Goal: Task Accomplishment & Management: Complete application form

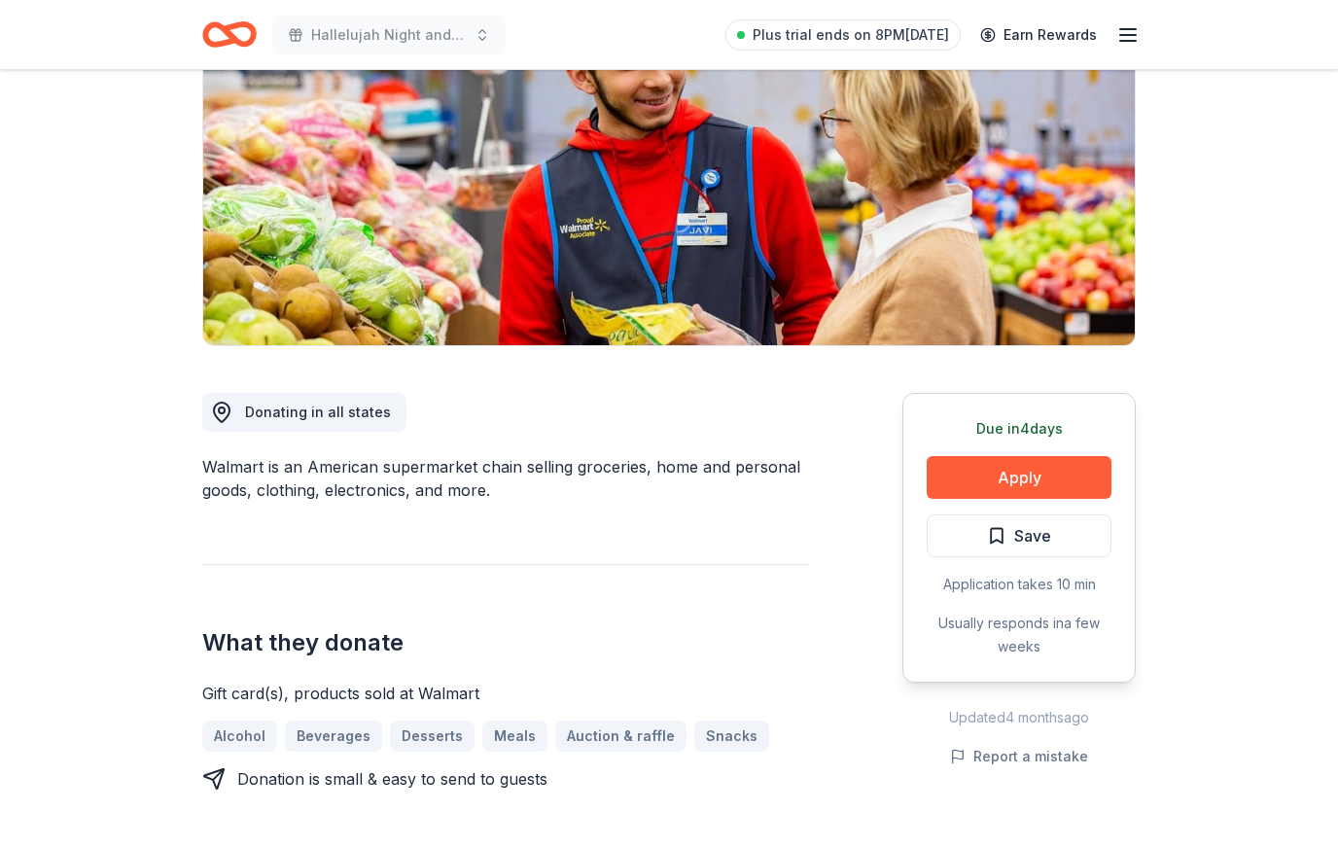
scroll to position [224, 0]
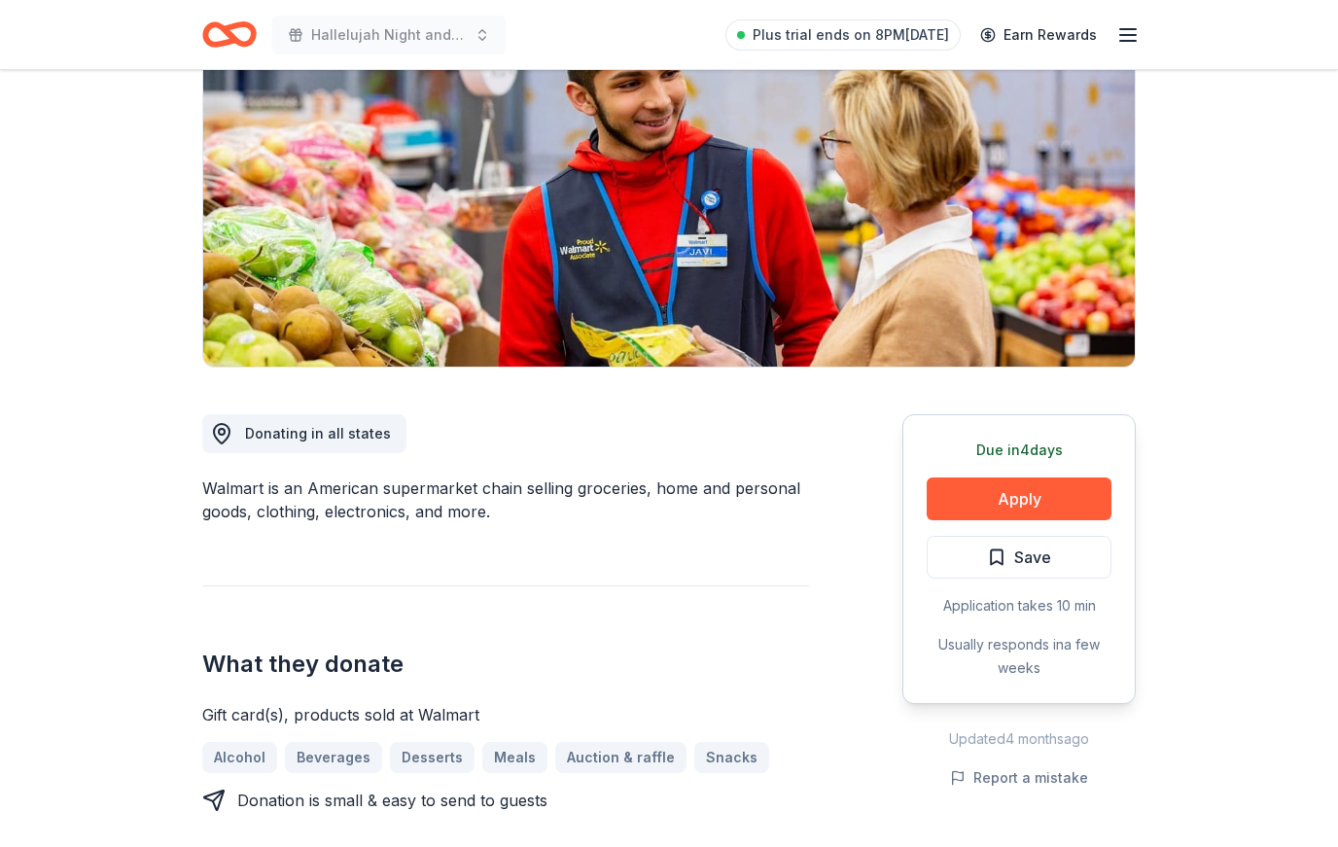
click at [1039, 488] on button "Apply" at bounding box center [1019, 498] width 185 height 43
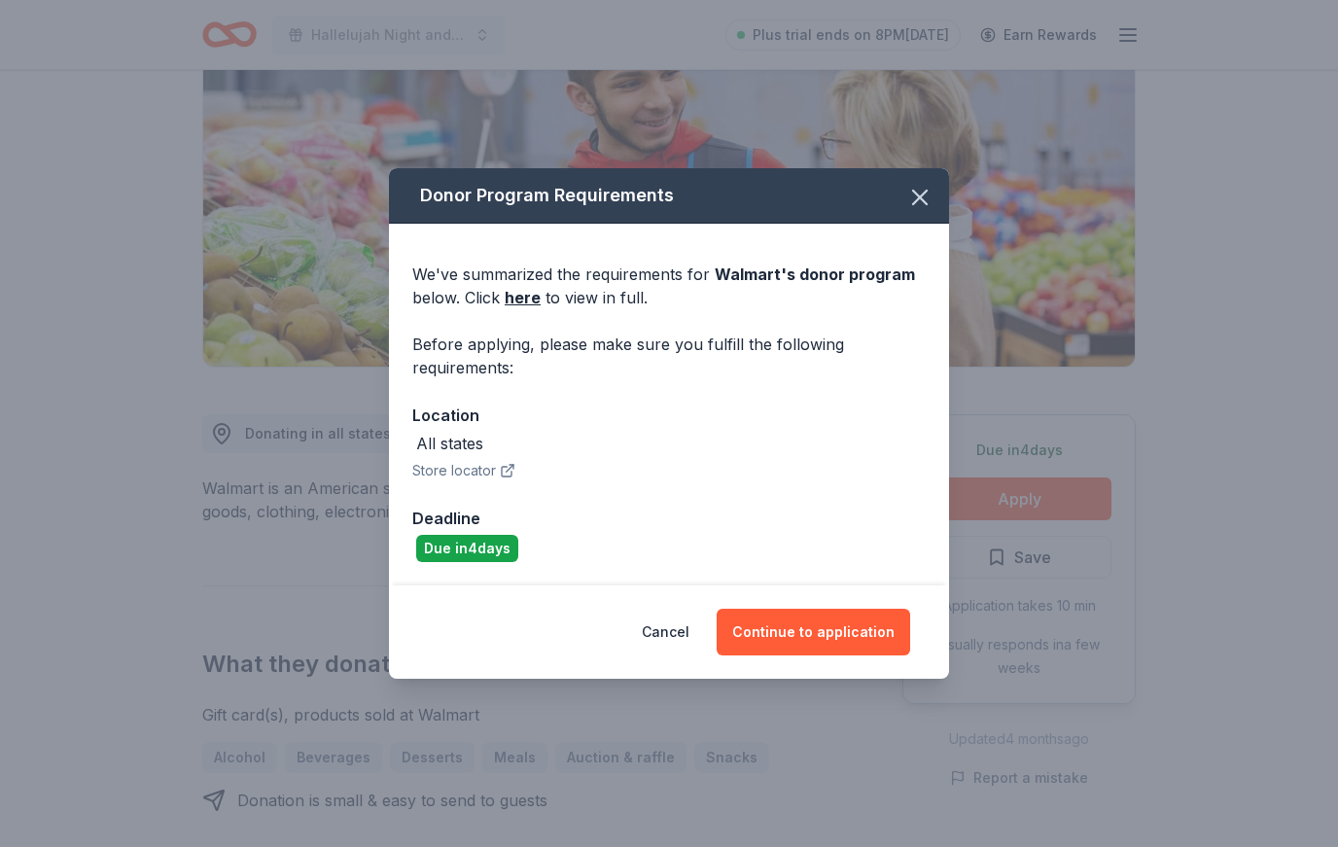
click at [856, 635] on button "Continue to application" at bounding box center [813, 632] width 193 height 47
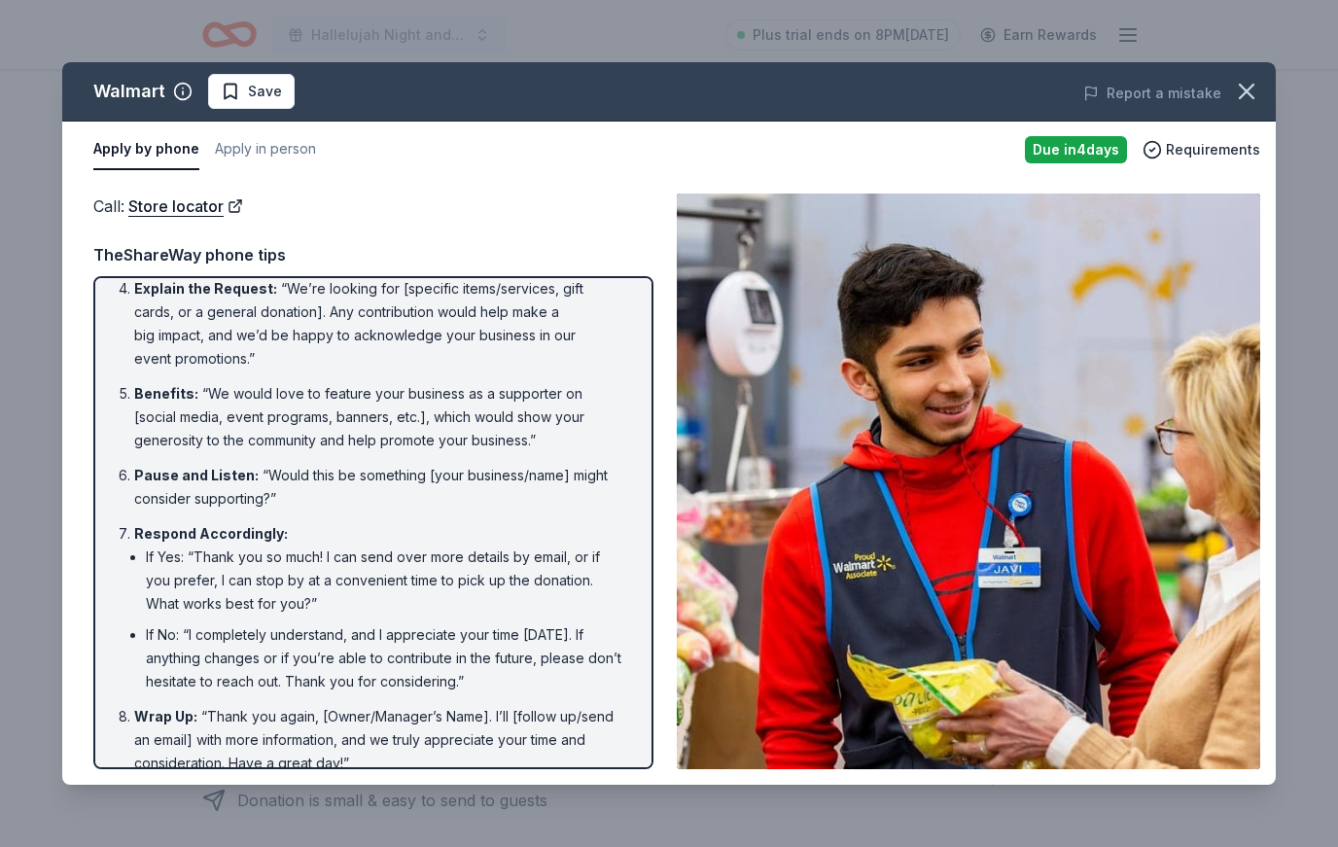
scroll to position [284, 0]
click at [1246, 88] on icon "button" at bounding box center [1246, 91] width 27 height 27
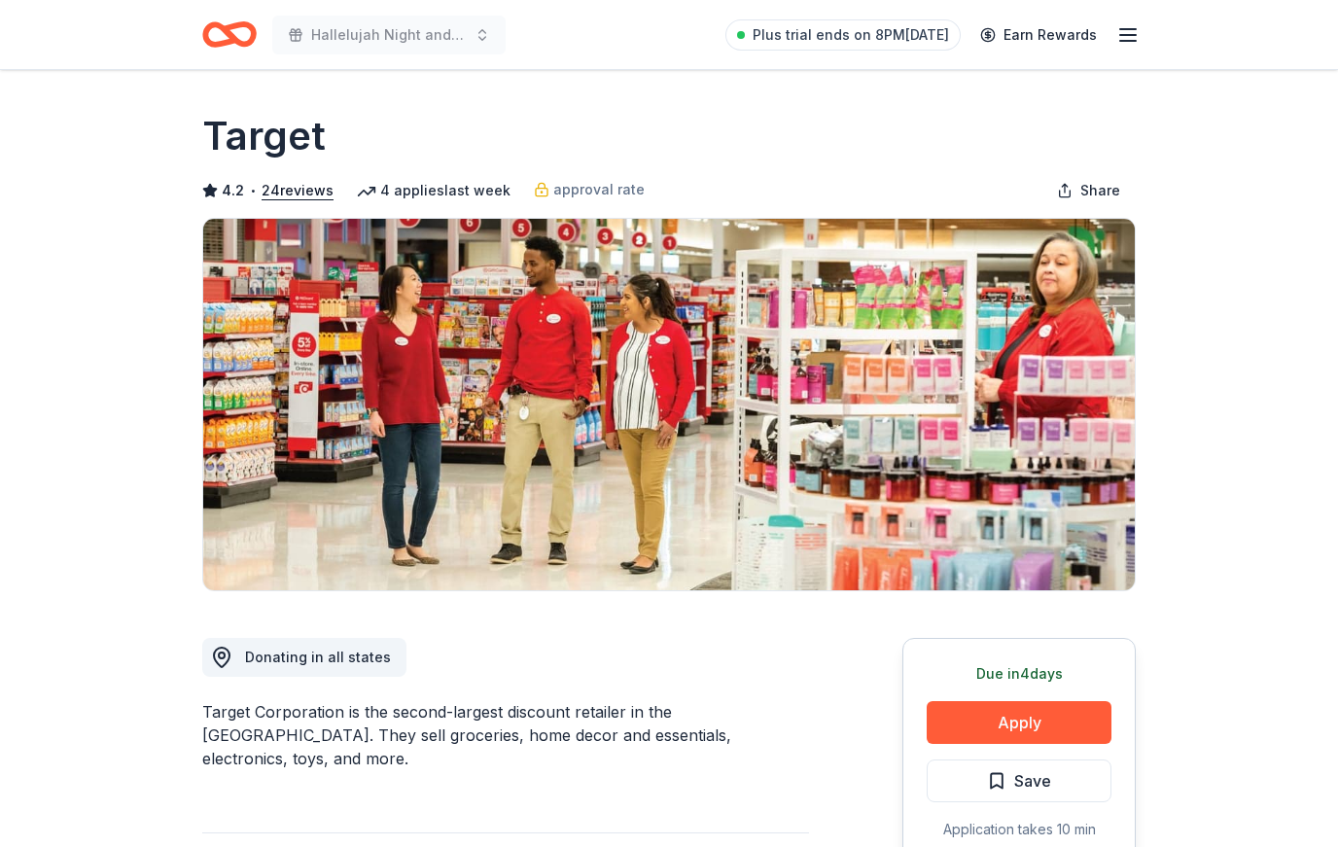
click at [1025, 730] on button "Apply" at bounding box center [1019, 722] width 185 height 43
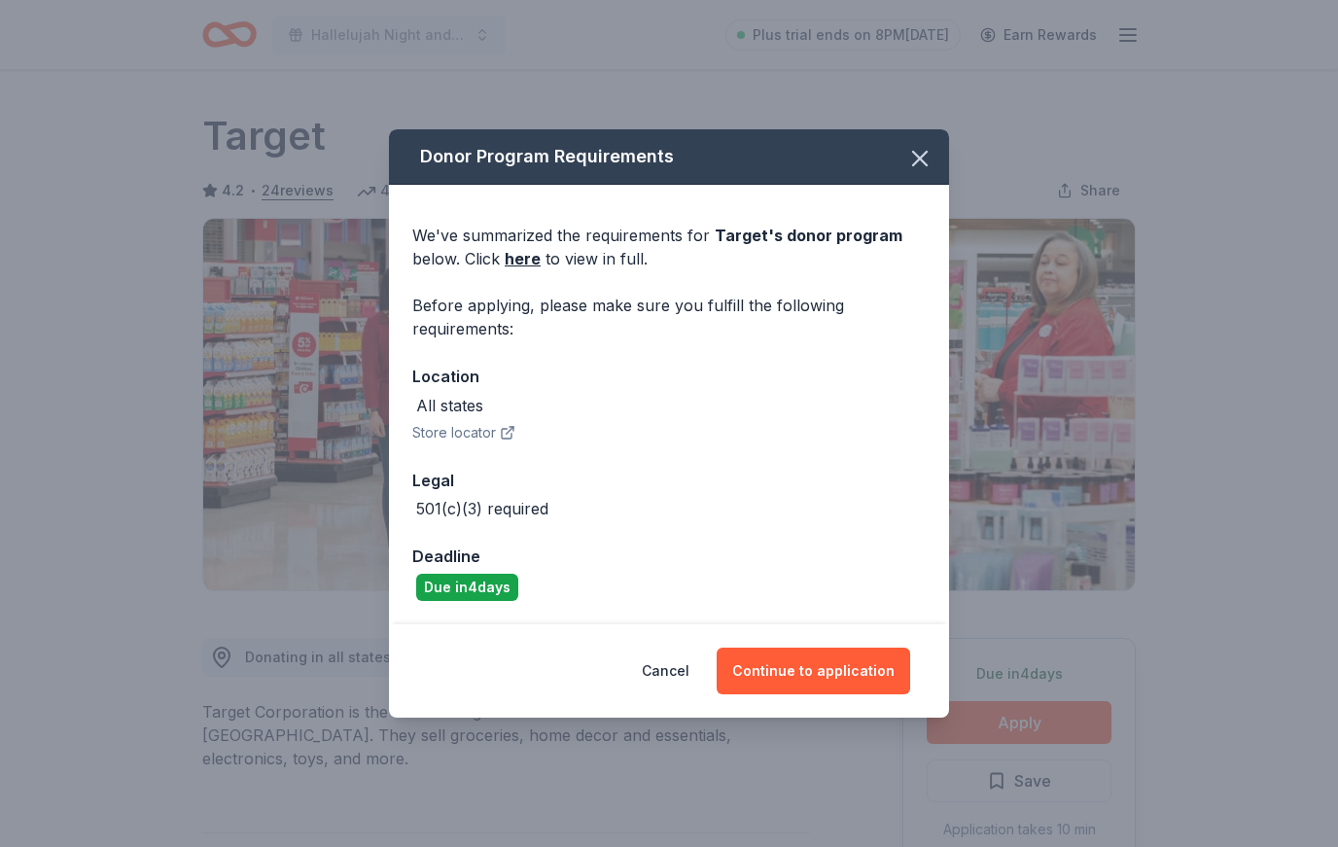
click at [822, 673] on button "Continue to application" at bounding box center [813, 670] width 193 height 47
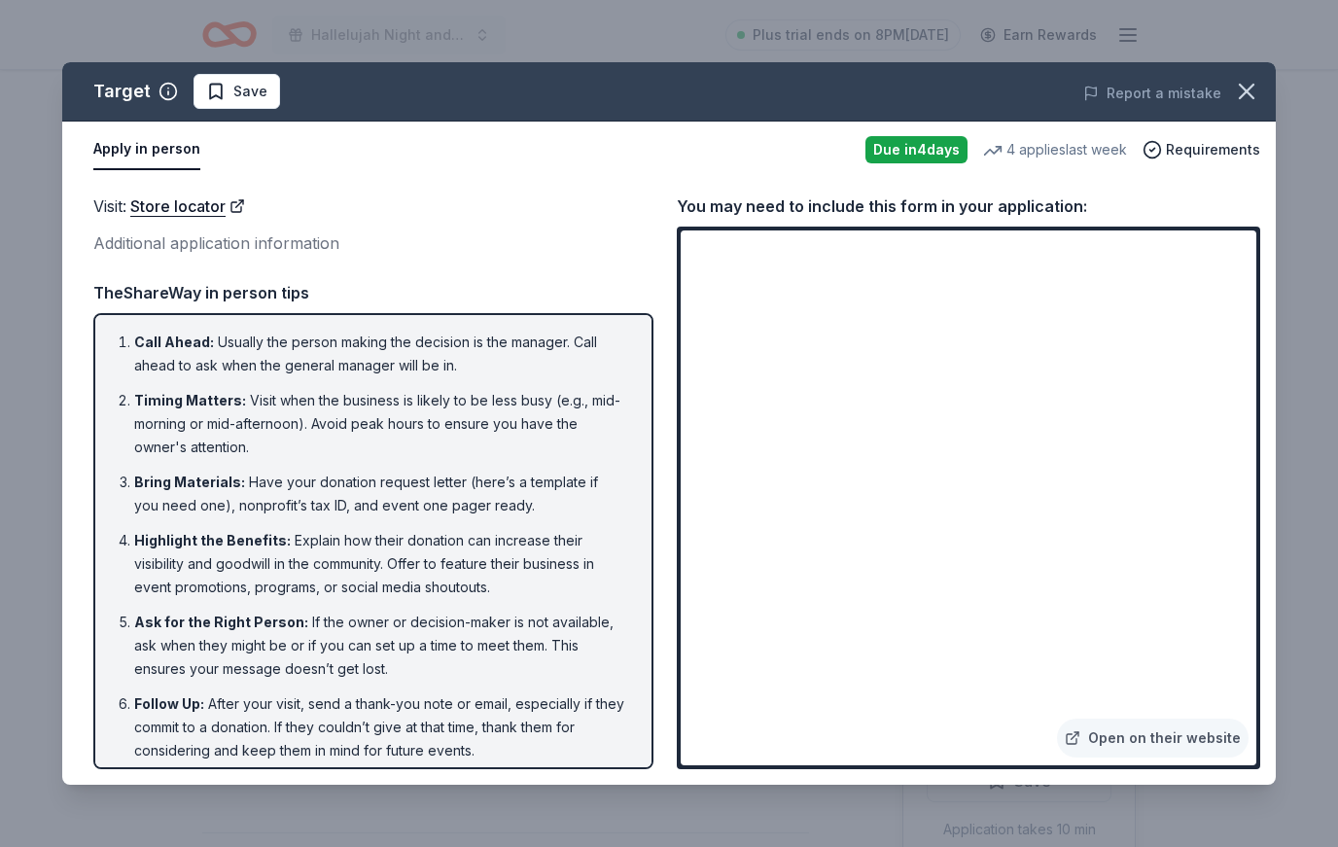
click at [1148, 746] on link "Open on their website" at bounding box center [1153, 737] width 192 height 39
click at [1242, 97] on icon "button" at bounding box center [1247, 92] width 14 height 14
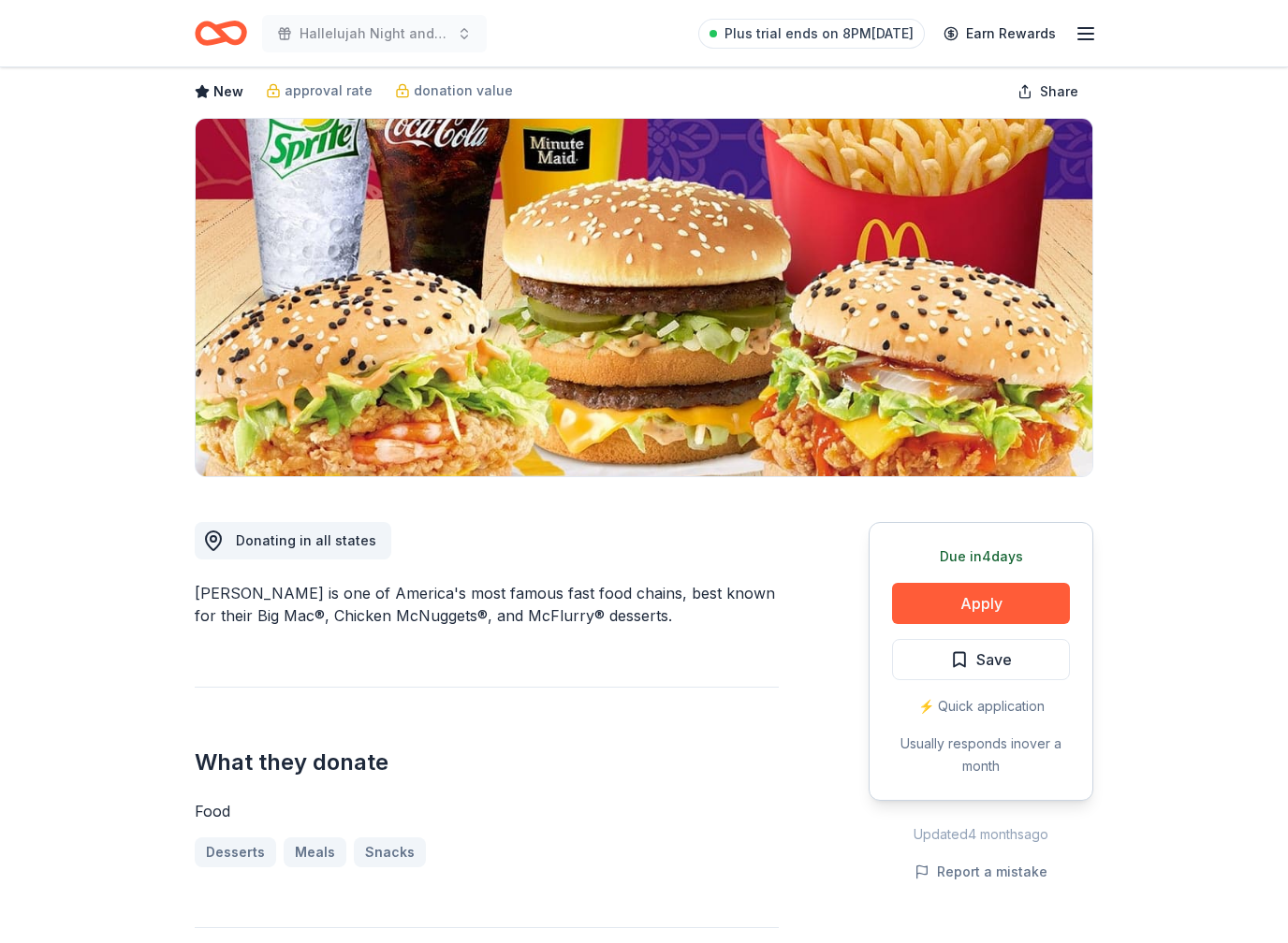
scroll to position [91, 0]
click at [1018, 602] on button "Apply" at bounding box center [981, 603] width 178 height 41
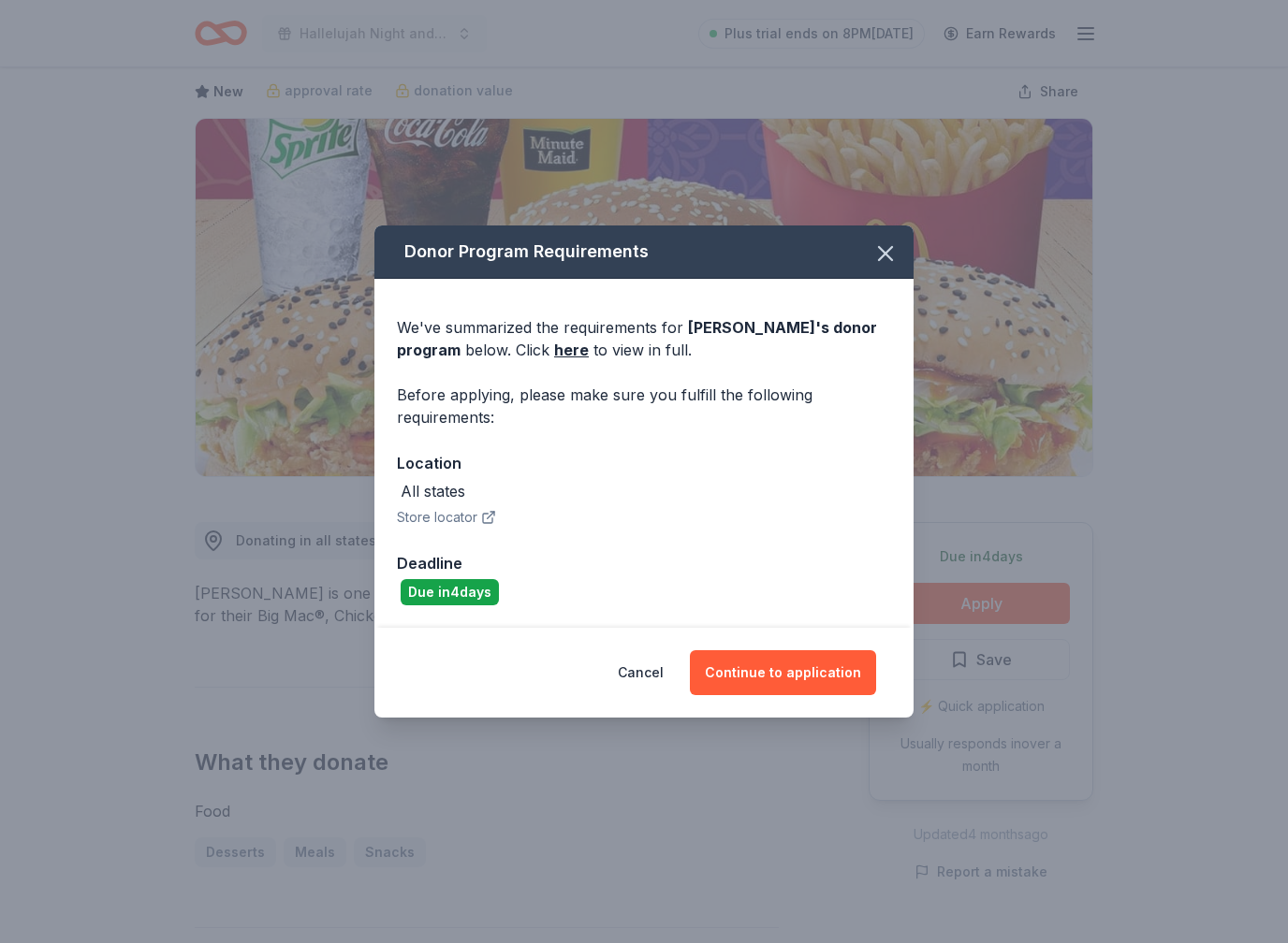
click at [839, 677] on button "Continue to application" at bounding box center [783, 673] width 186 height 45
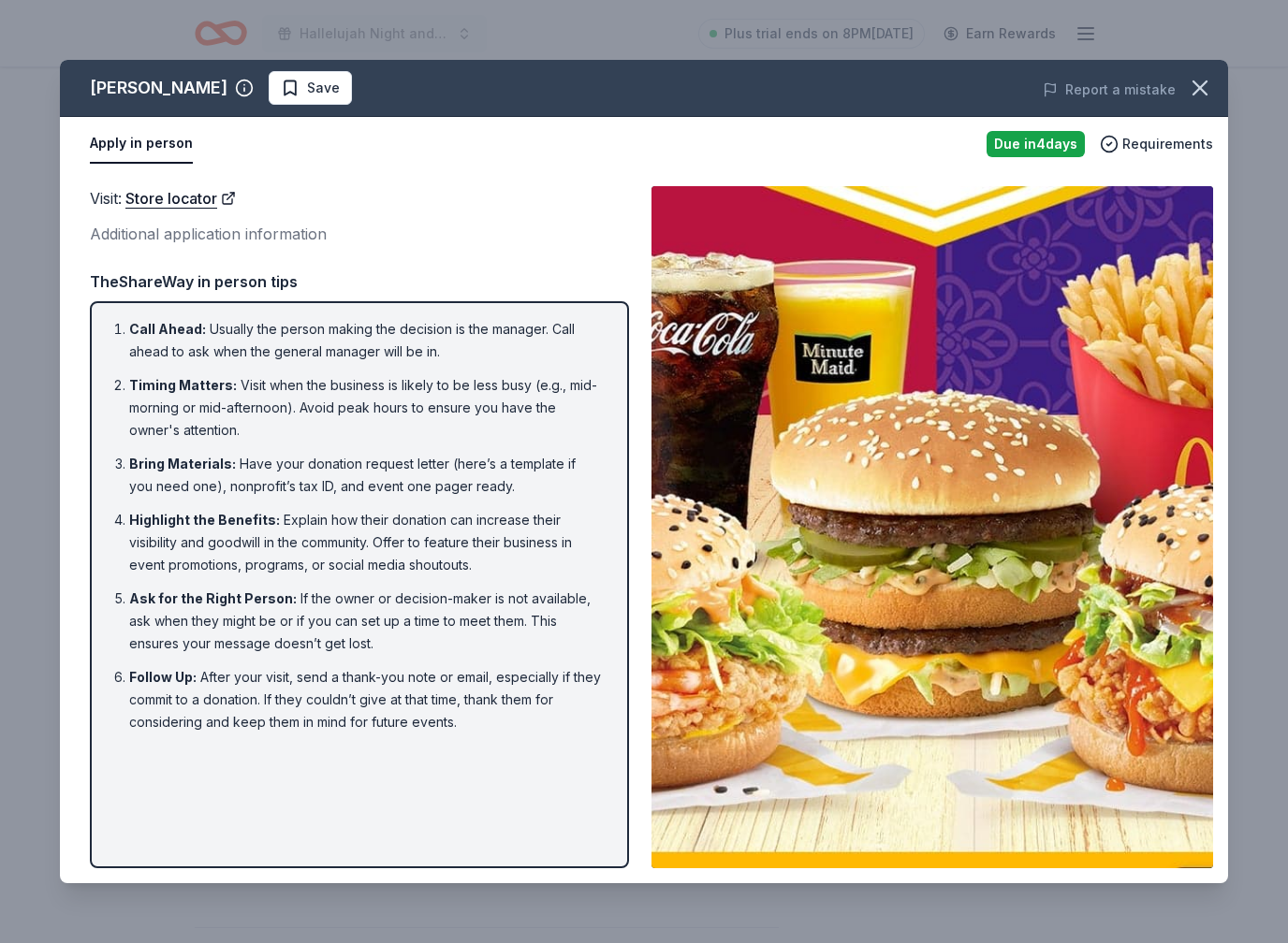
click at [1214, 86] on button "button" at bounding box center [1199, 88] width 41 height 41
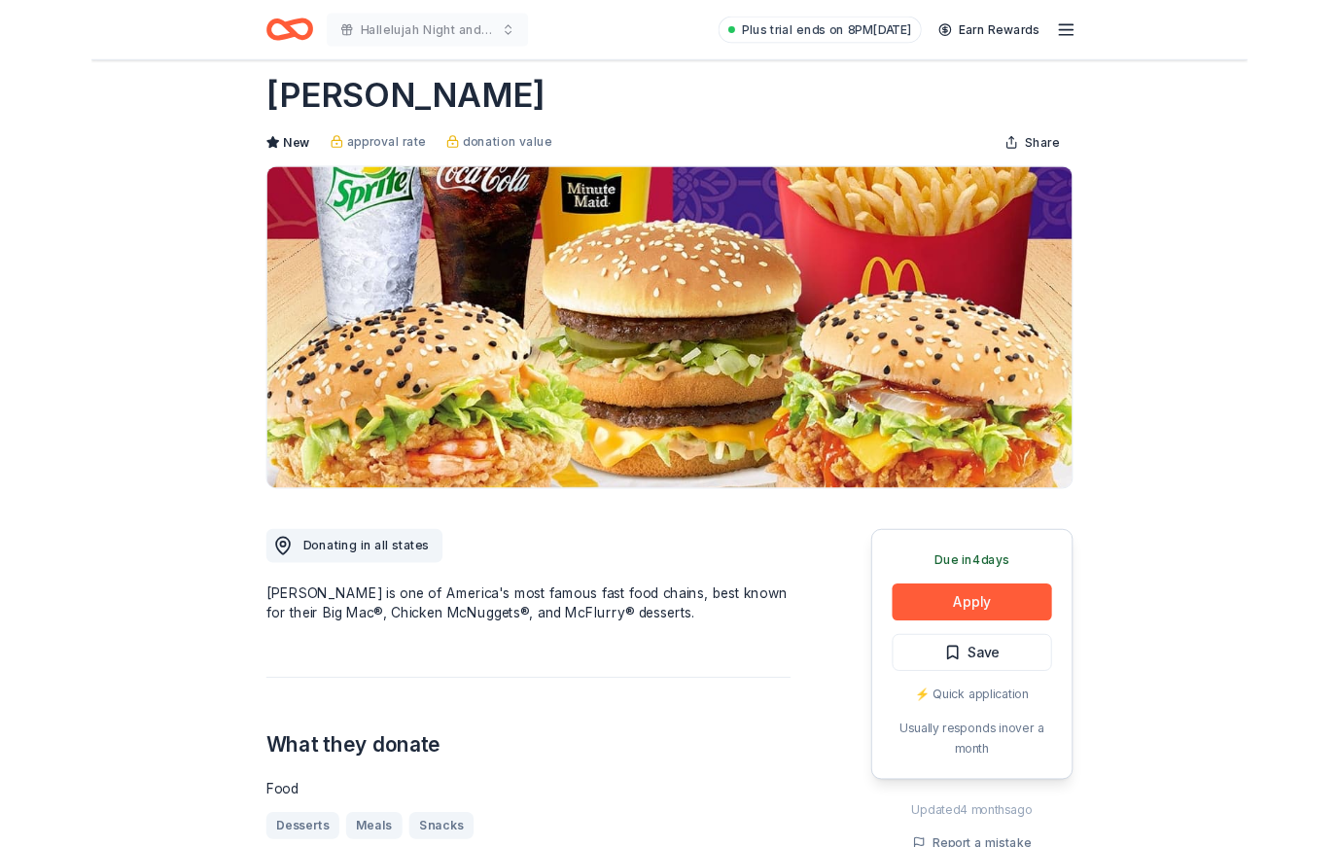
scroll to position [0, 0]
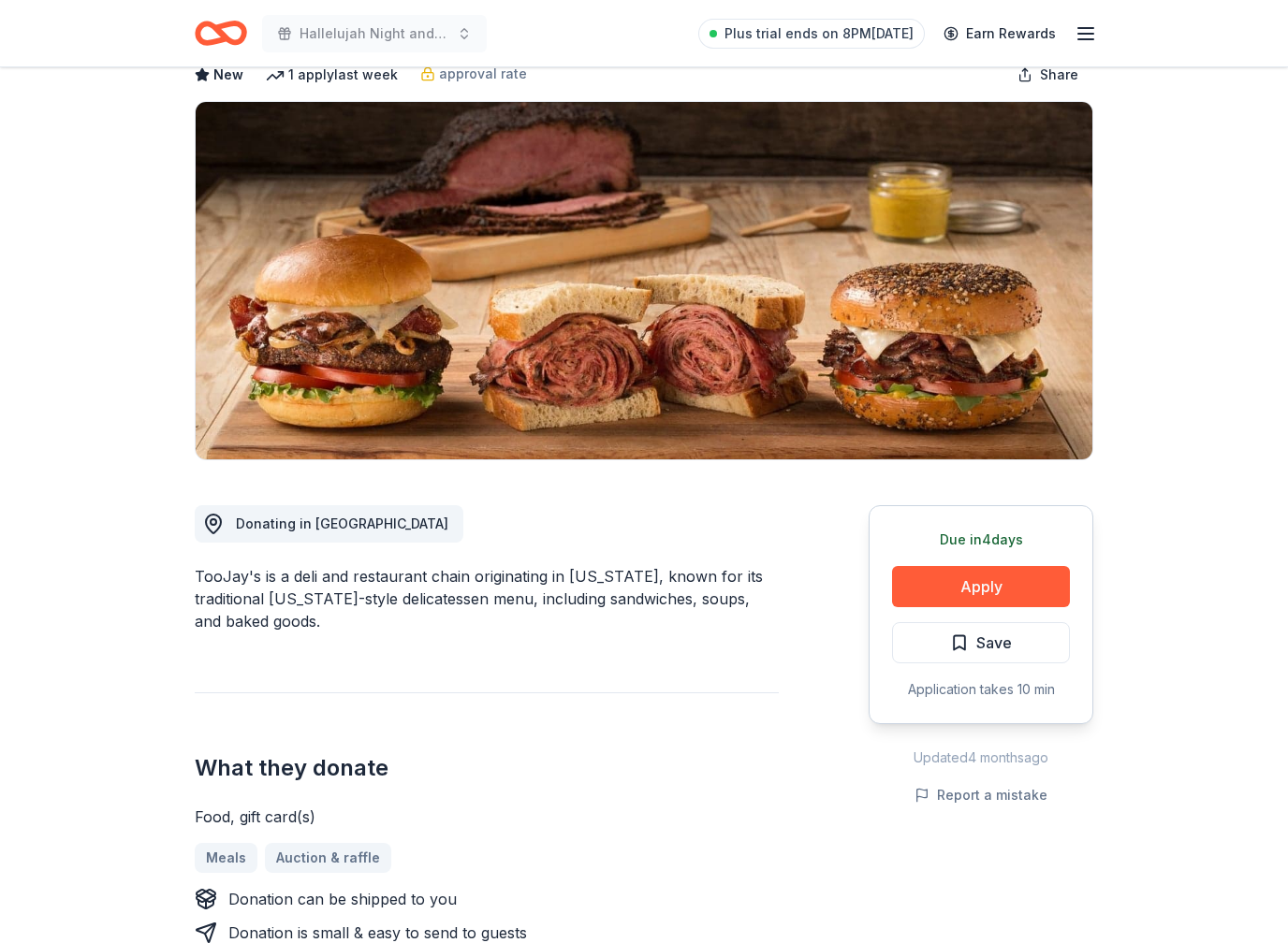
scroll to position [103, 0]
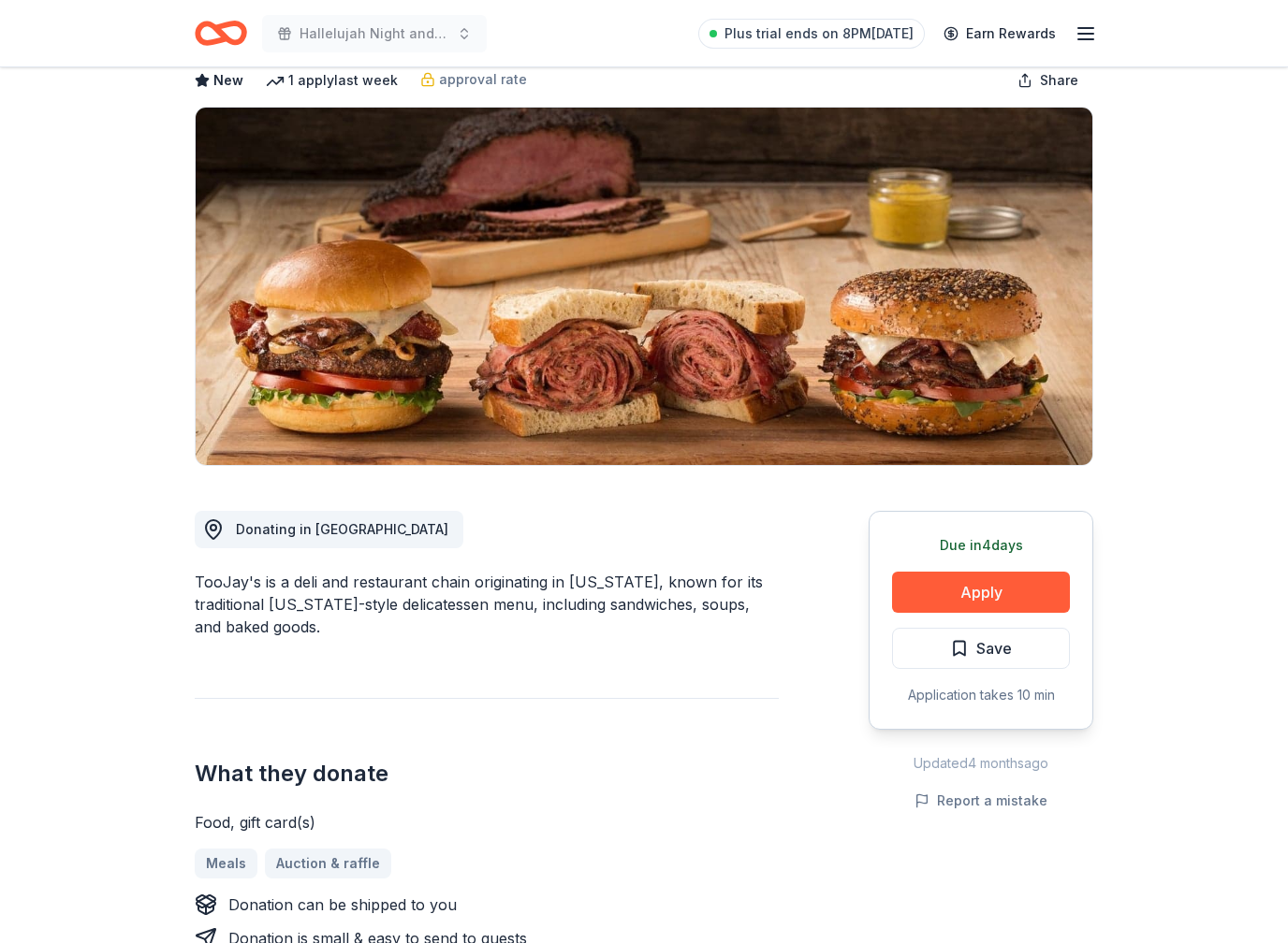
click at [1034, 575] on button "Apply" at bounding box center [981, 592] width 178 height 41
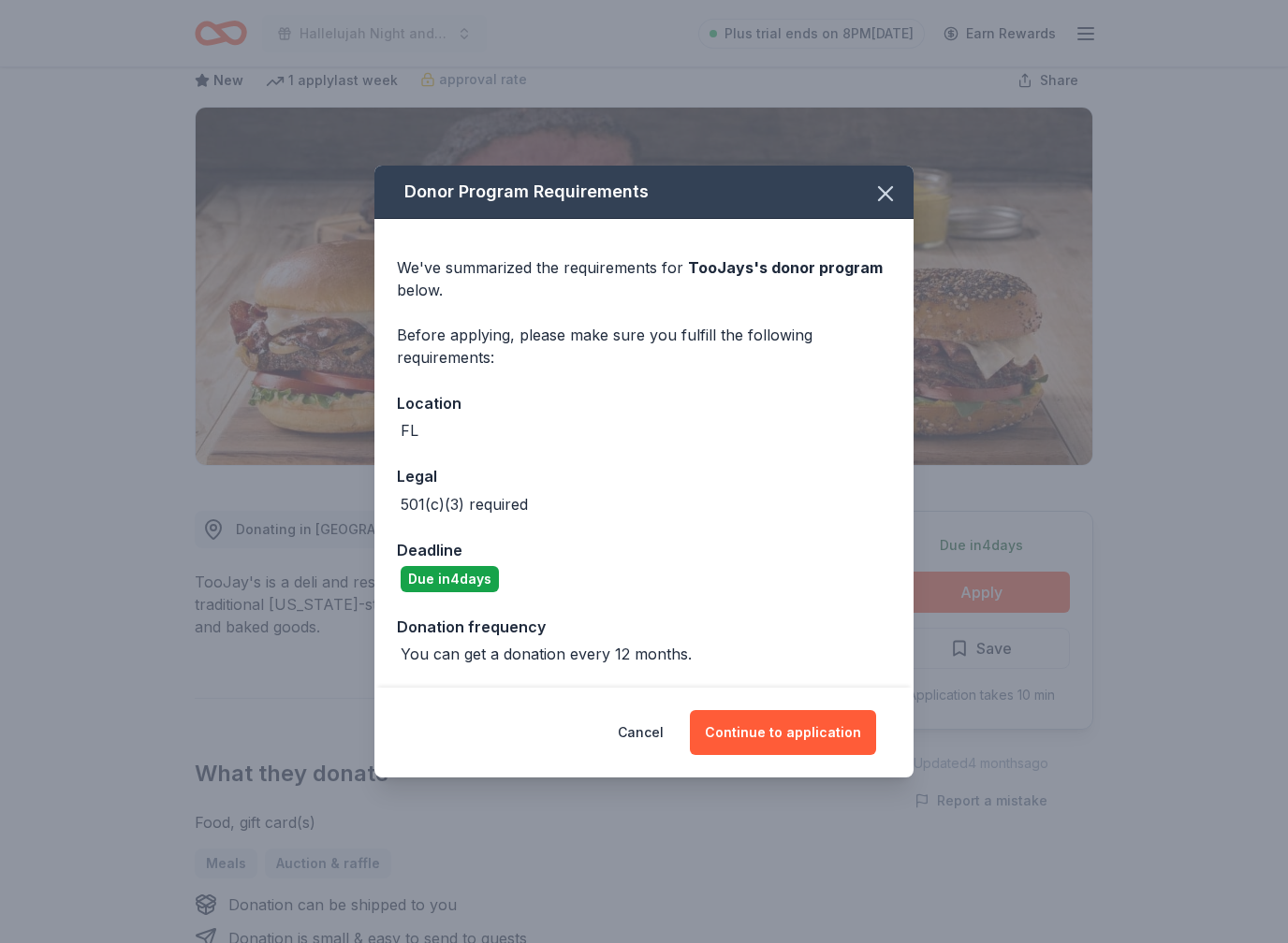
click at [860, 730] on button "Continue to application" at bounding box center [783, 732] width 186 height 45
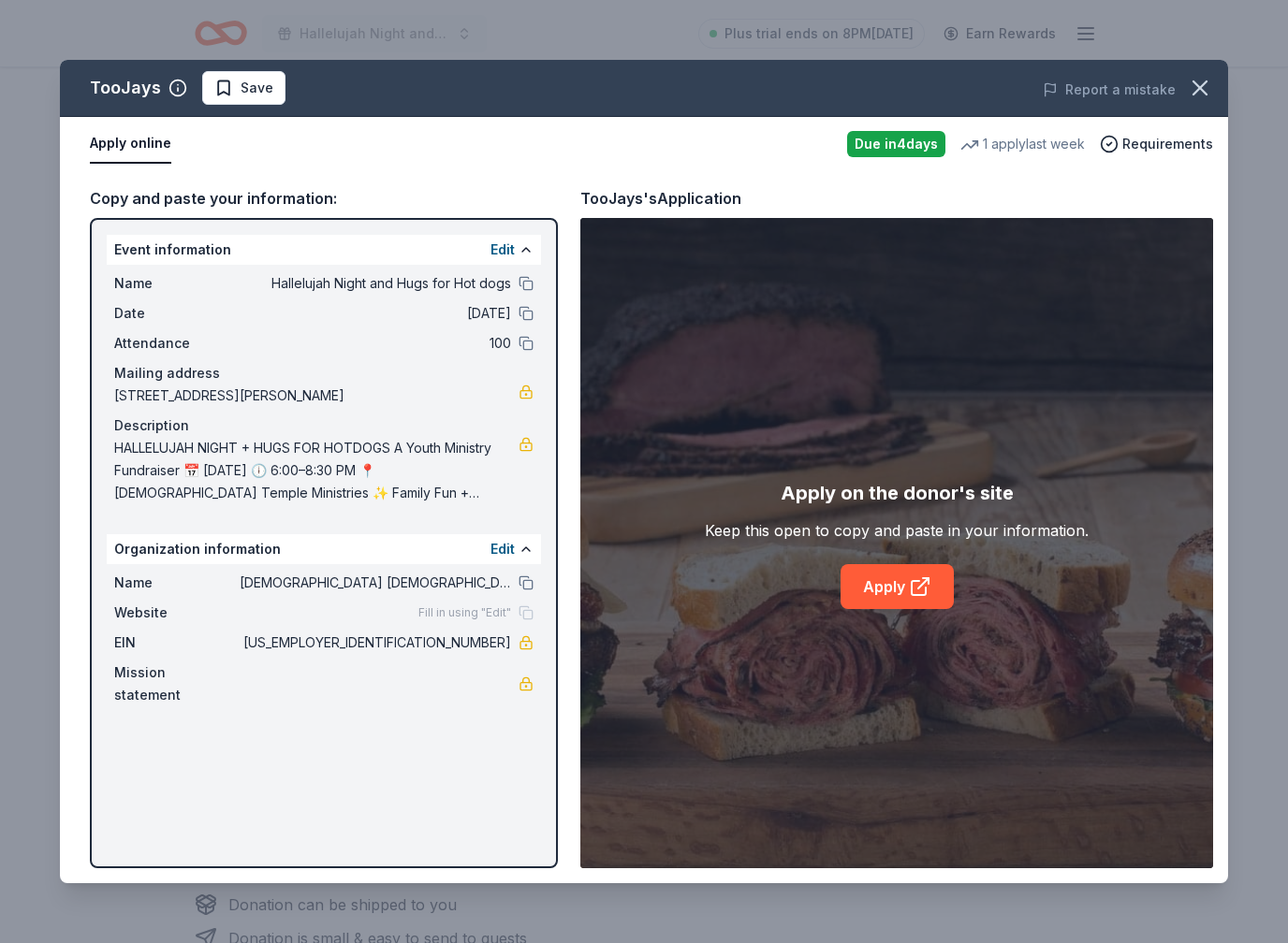
click at [930, 599] on link "Apply" at bounding box center [897, 586] width 114 height 45
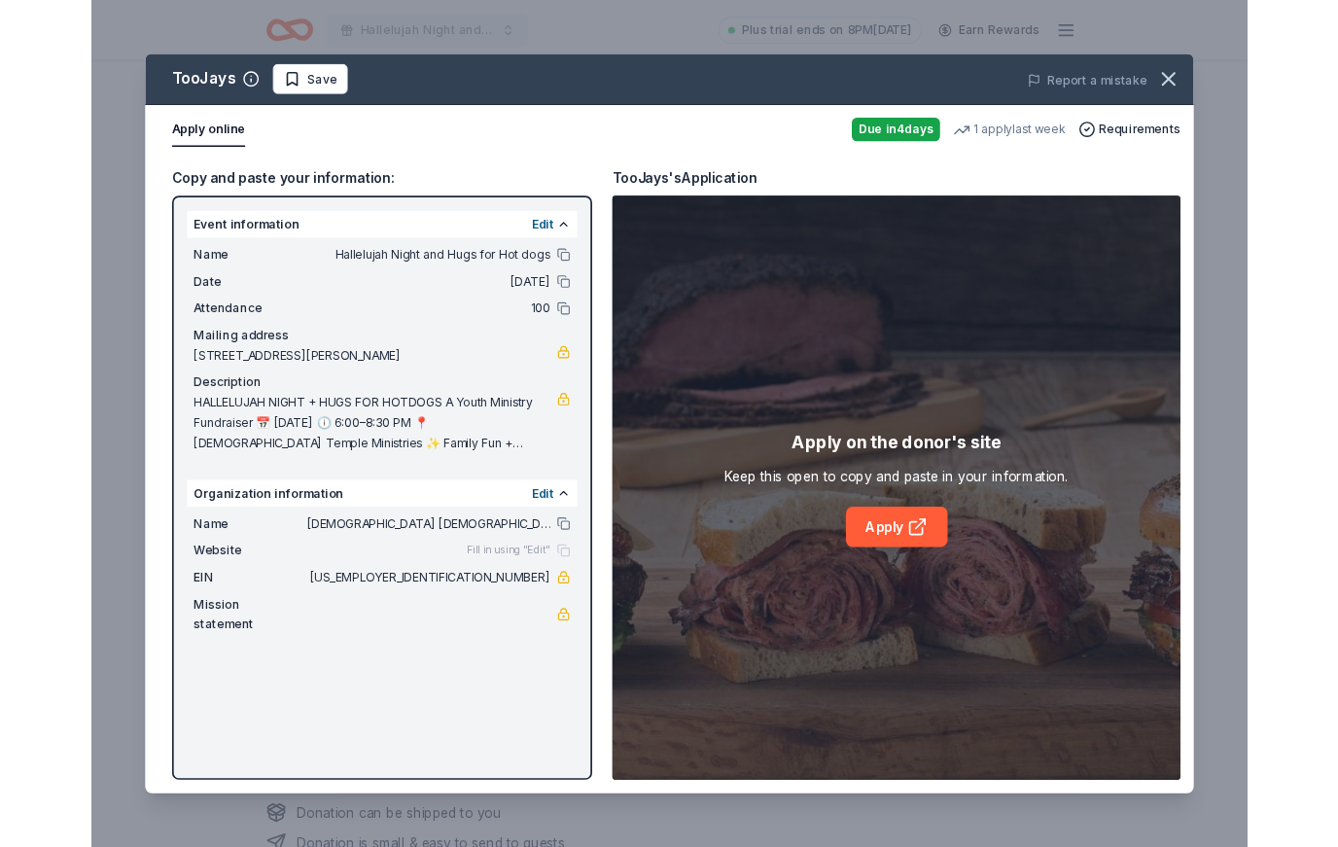
scroll to position [161, 0]
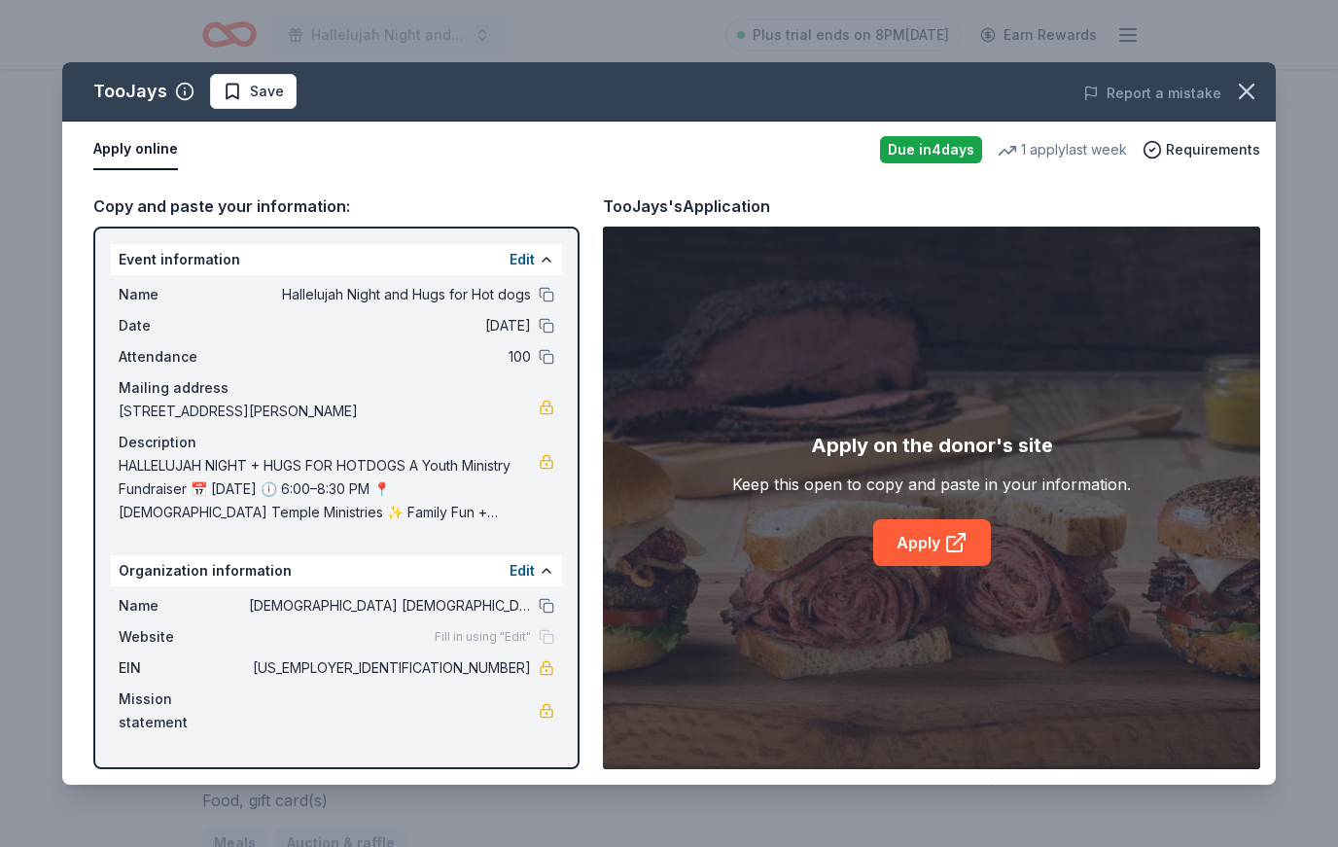
click at [262, 89] on span "Save" at bounding box center [267, 91] width 34 height 23
click at [1254, 93] on icon "button" at bounding box center [1246, 91] width 27 height 27
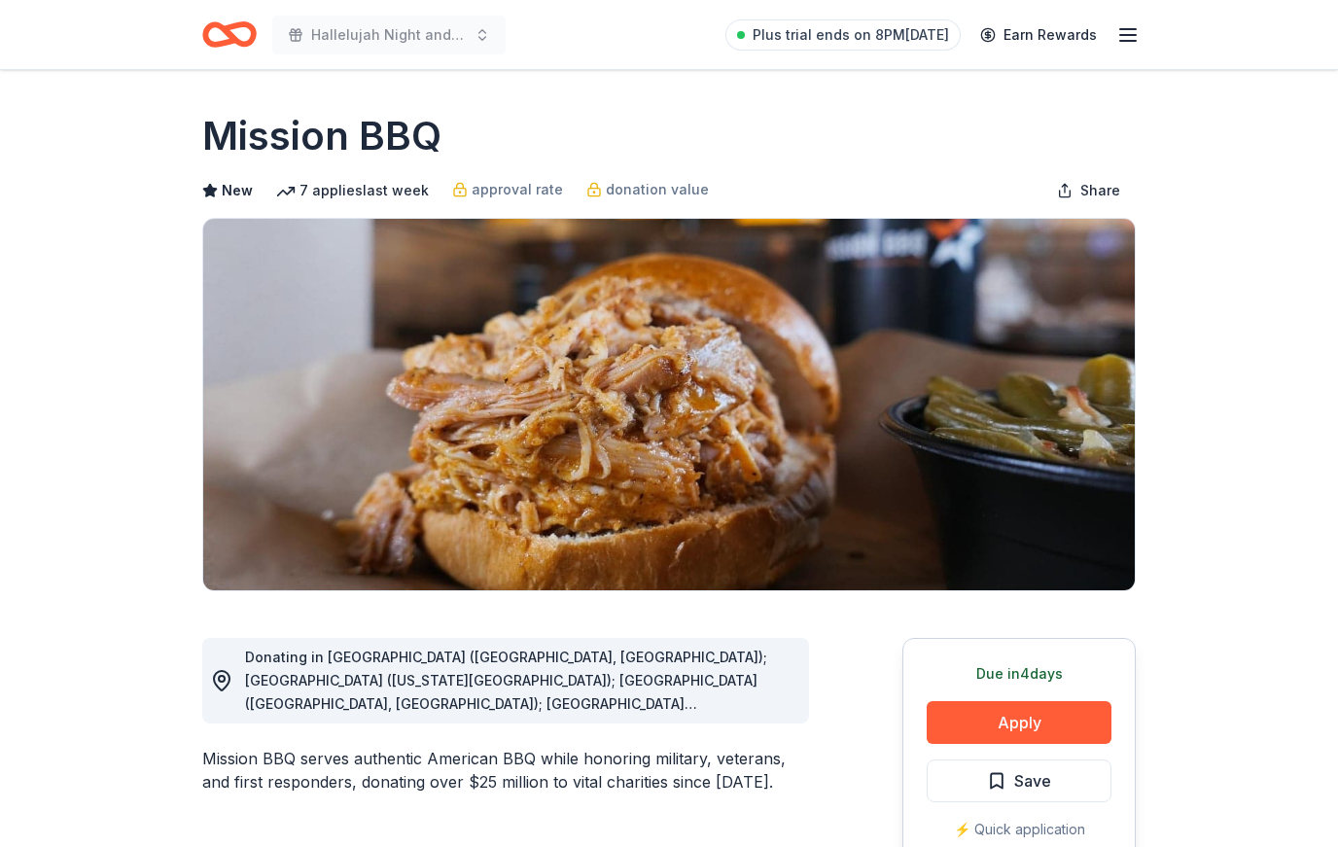
click at [1056, 729] on button "Apply" at bounding box center [1019, 722] width 185 height 43
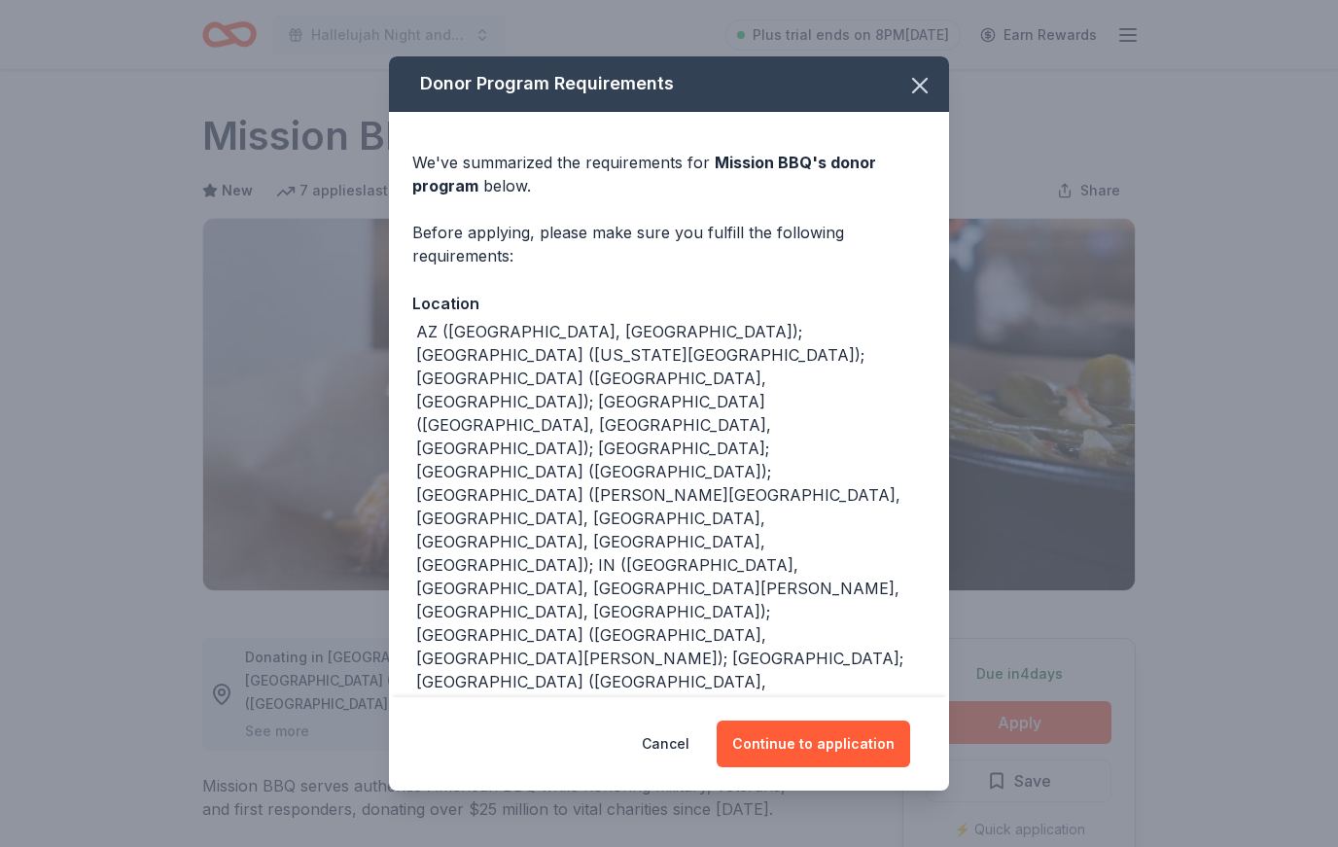
click at [867, 740] on button "Continue to application" at bounding box center [813, 743] width 193 height 47
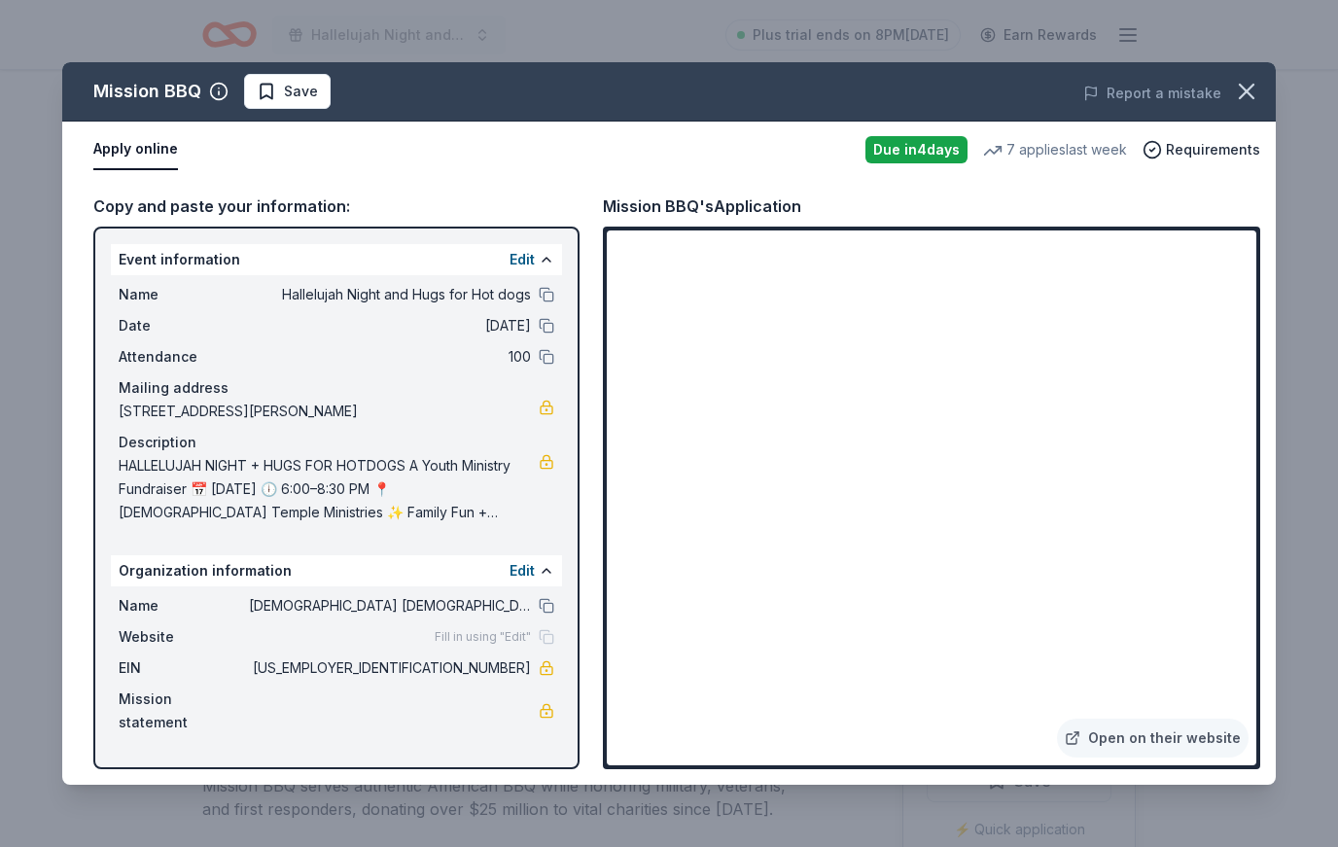
click at [1168, 756] on link "Open on their website" at bounding box center [1153, 737] width 192 height 39
click at [1233, 105] on button "button" at bounding box center [1246, 91] width 43 height 43
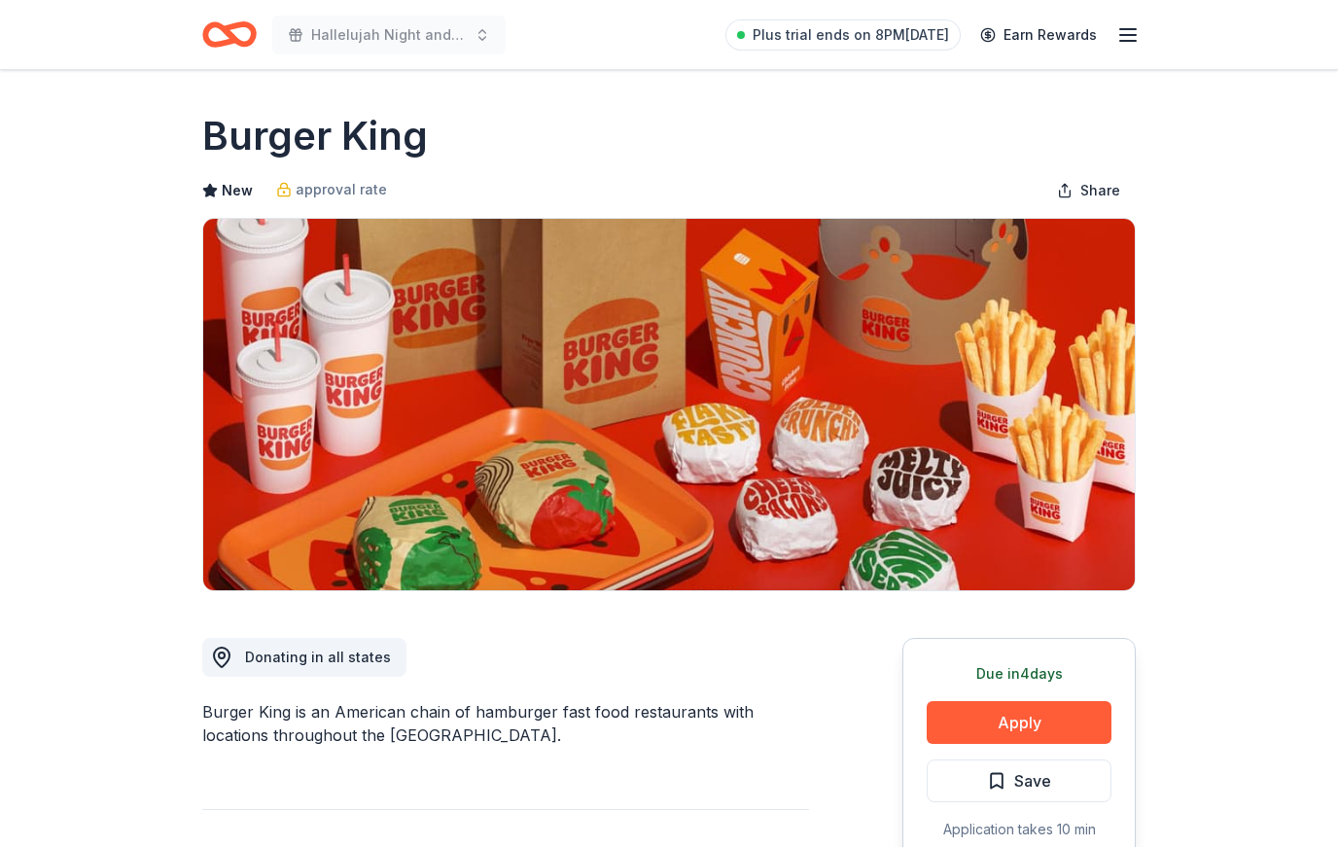
click at [1067, 733] on button "Apply" at bounding box center [1019, 722] width 185 height 43
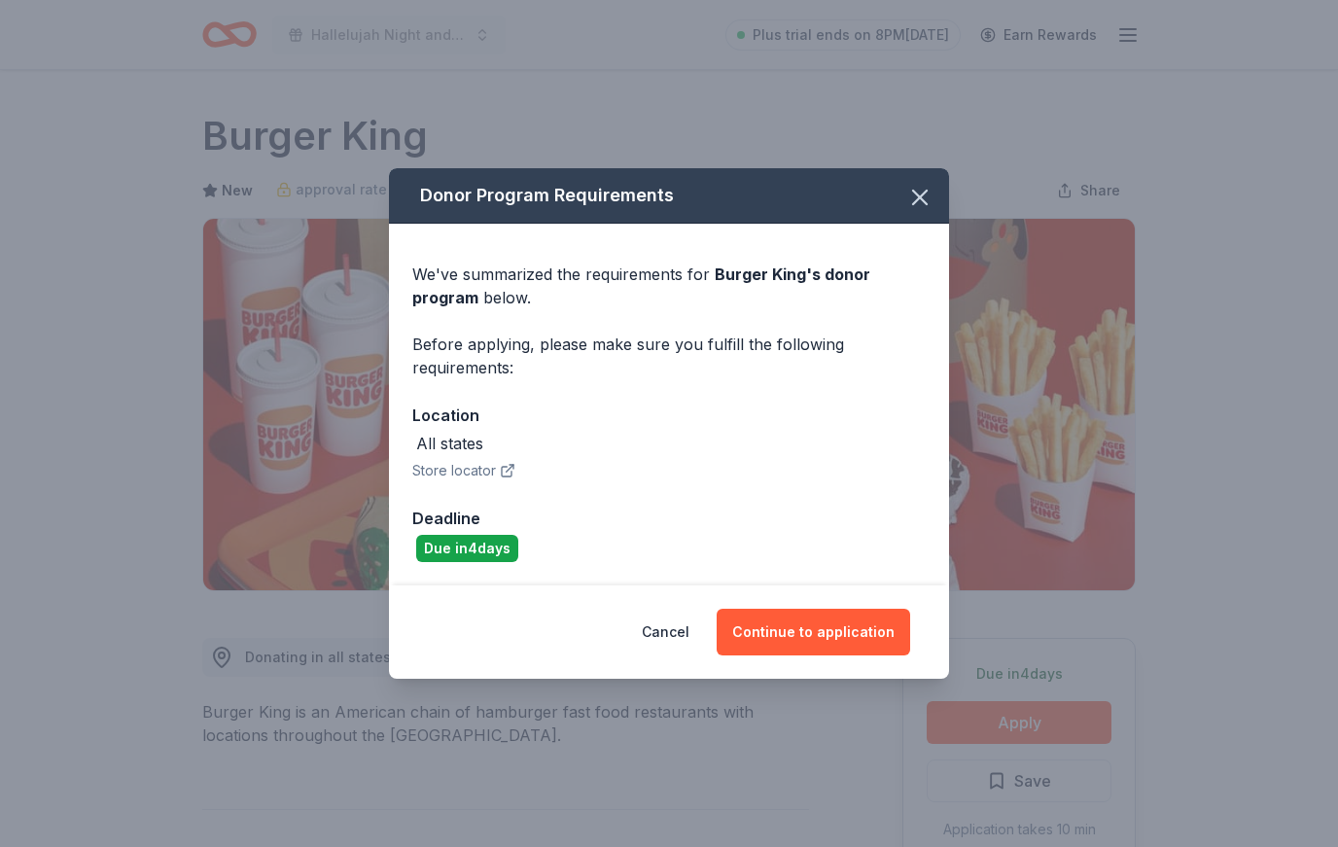
click at [858, 621] on button "Continue to application" at bounding box center [813, 632] width 193 height 47
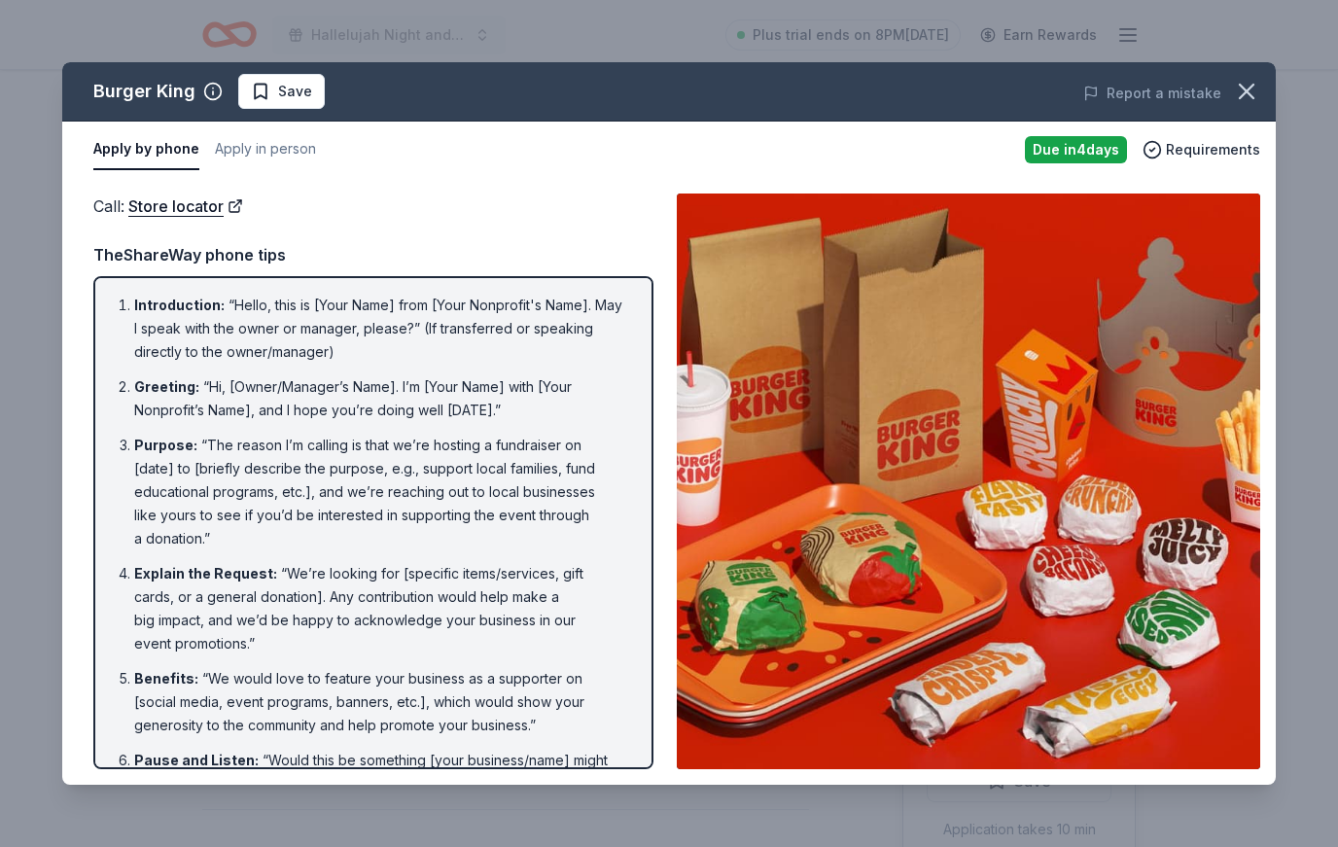
click at [1241, 101] on icon "button" at bounding box center [1246, 91] width 27 height 27
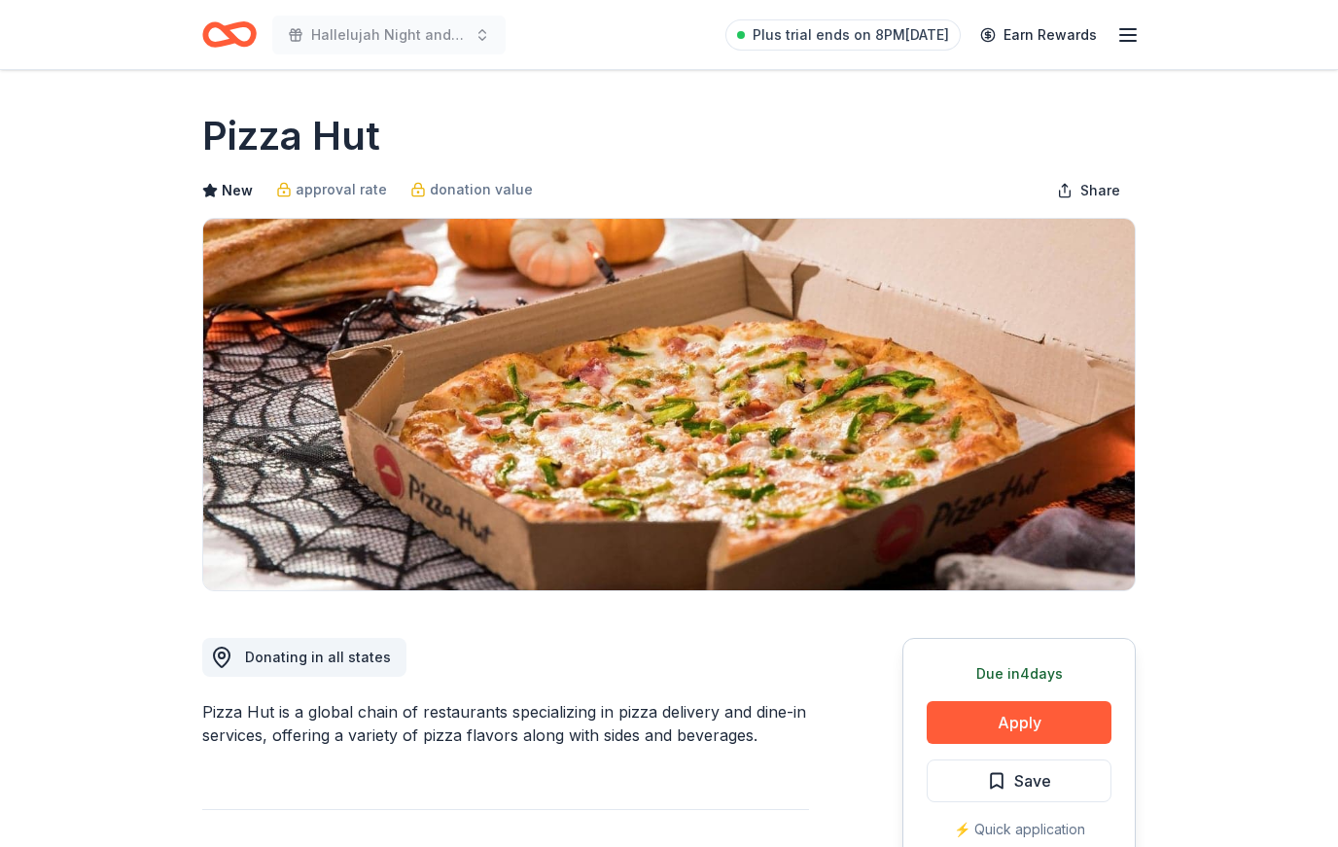
click at [1038, 723] on button "Apply" at bounding box center [1019, 722] width 185 height 43
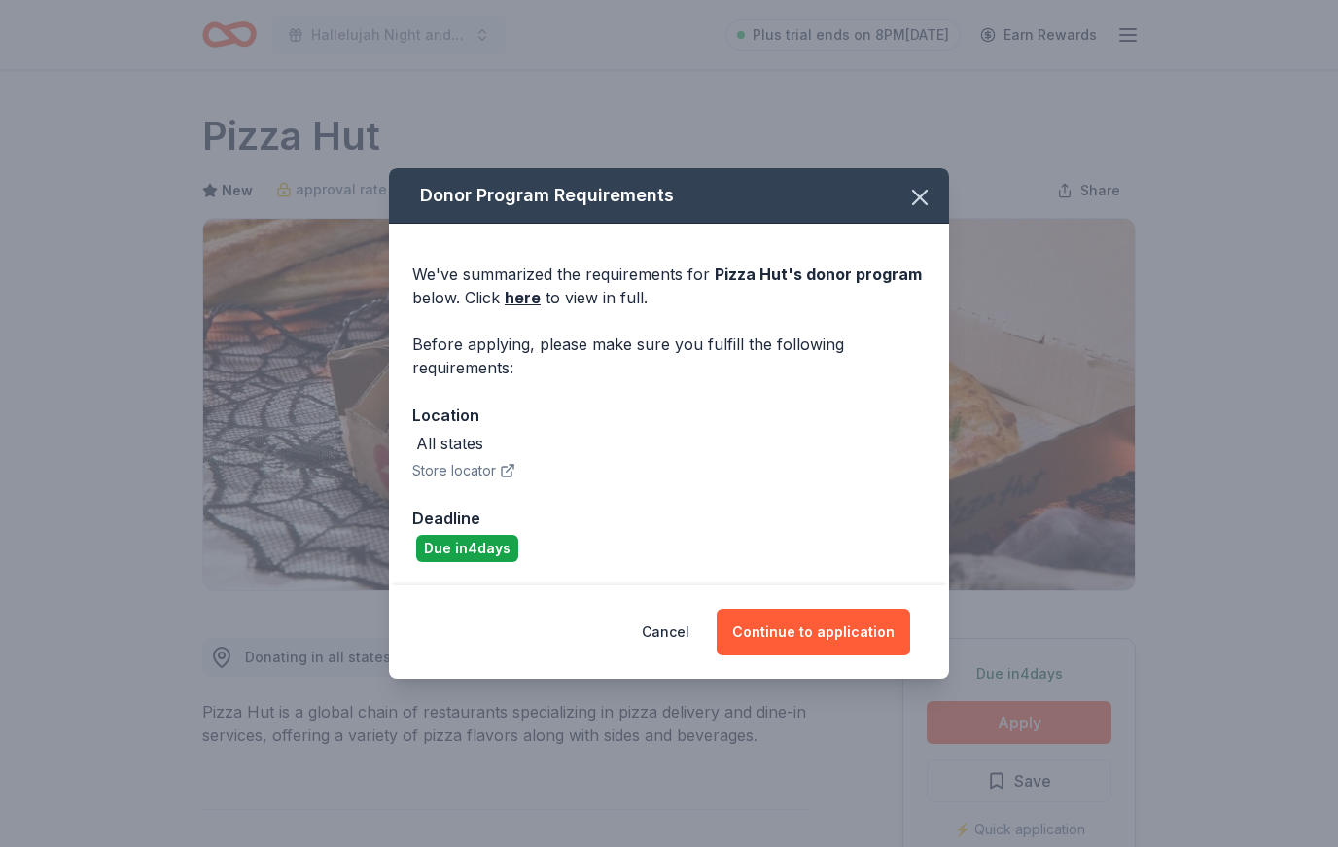
click at [867, 639] on button "Continue to application" at bounding box center [813, 632] width 193 height 47
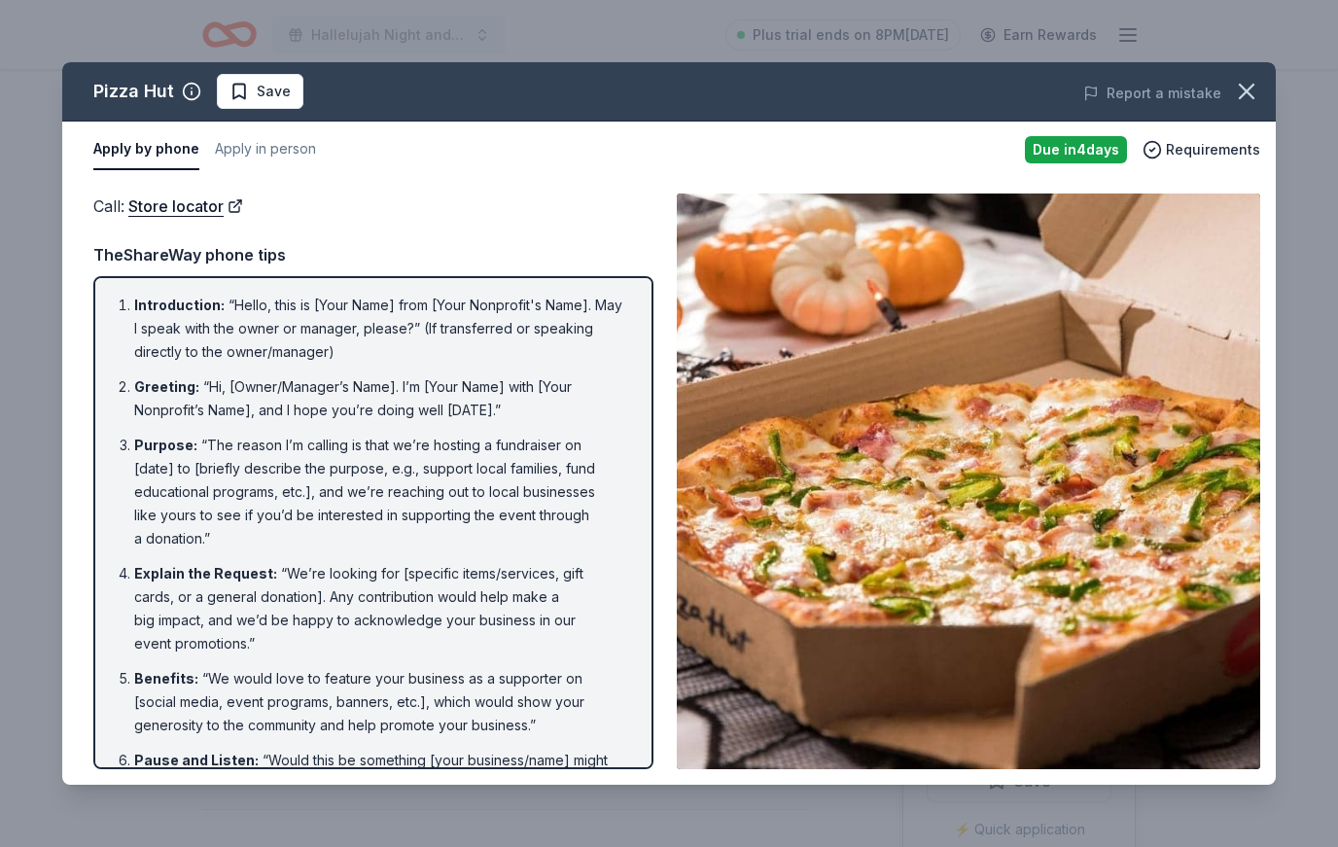
click at [1222, 626] on img at bounding box center [968, 481] width 583 height 576
click at [613, 701] on li "Benefits : “We would love to feature your business as a supporter on [social me…" at bounding box center [379, 702] width 490 height 70
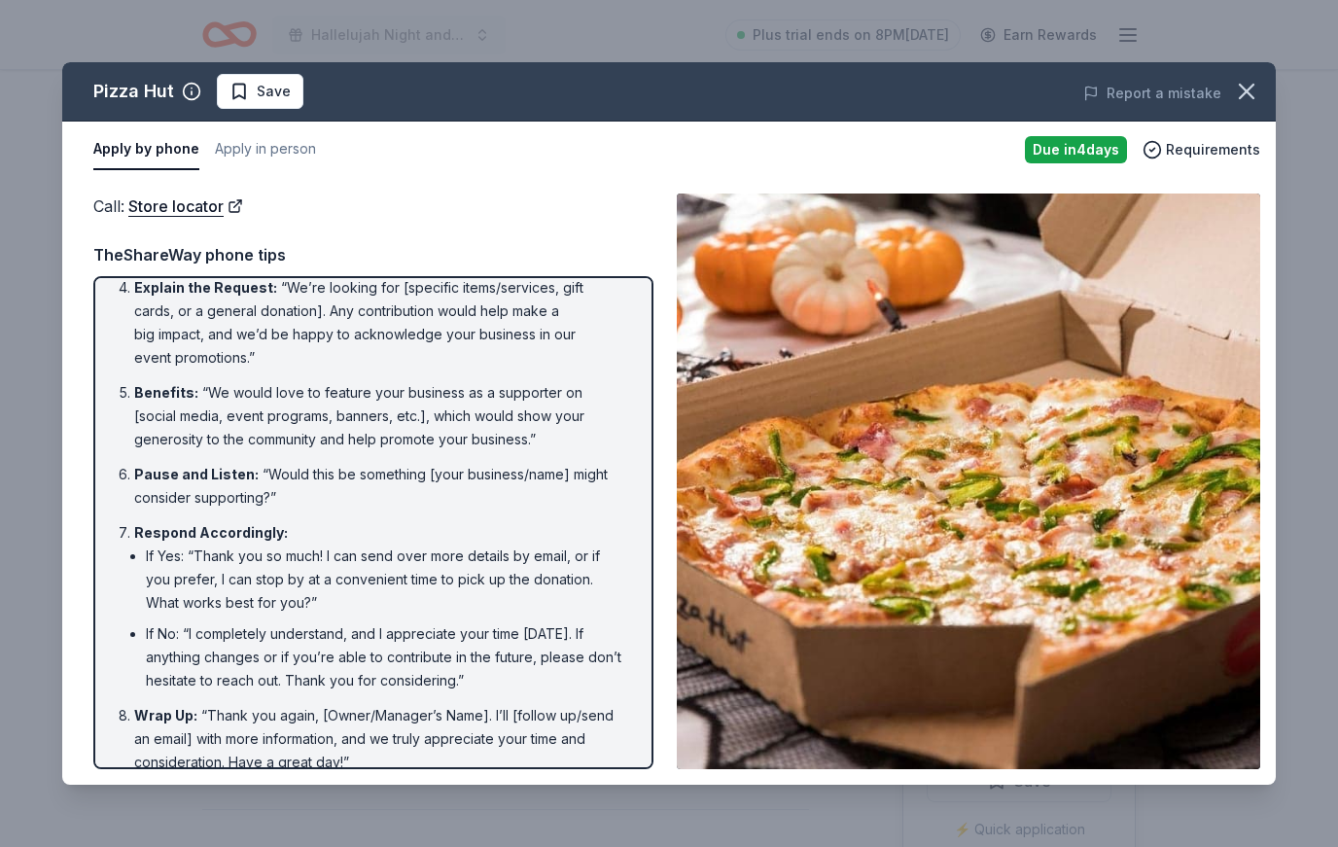
scroll to position [284, 0]
click at [1254, 89] on icon "button" at bounding box center [1246, 91] width 27 height 27
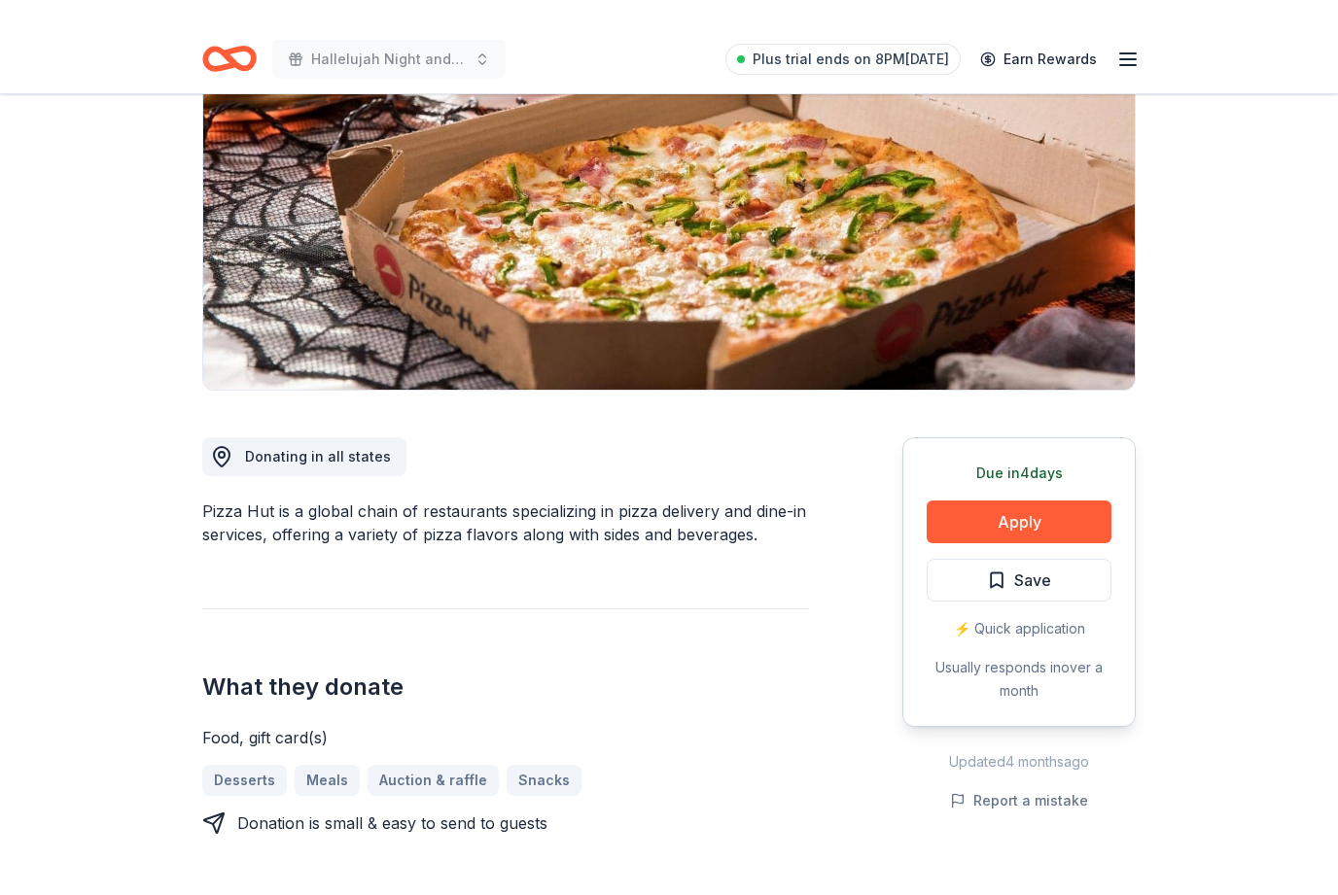
scroll to position [0, 0]
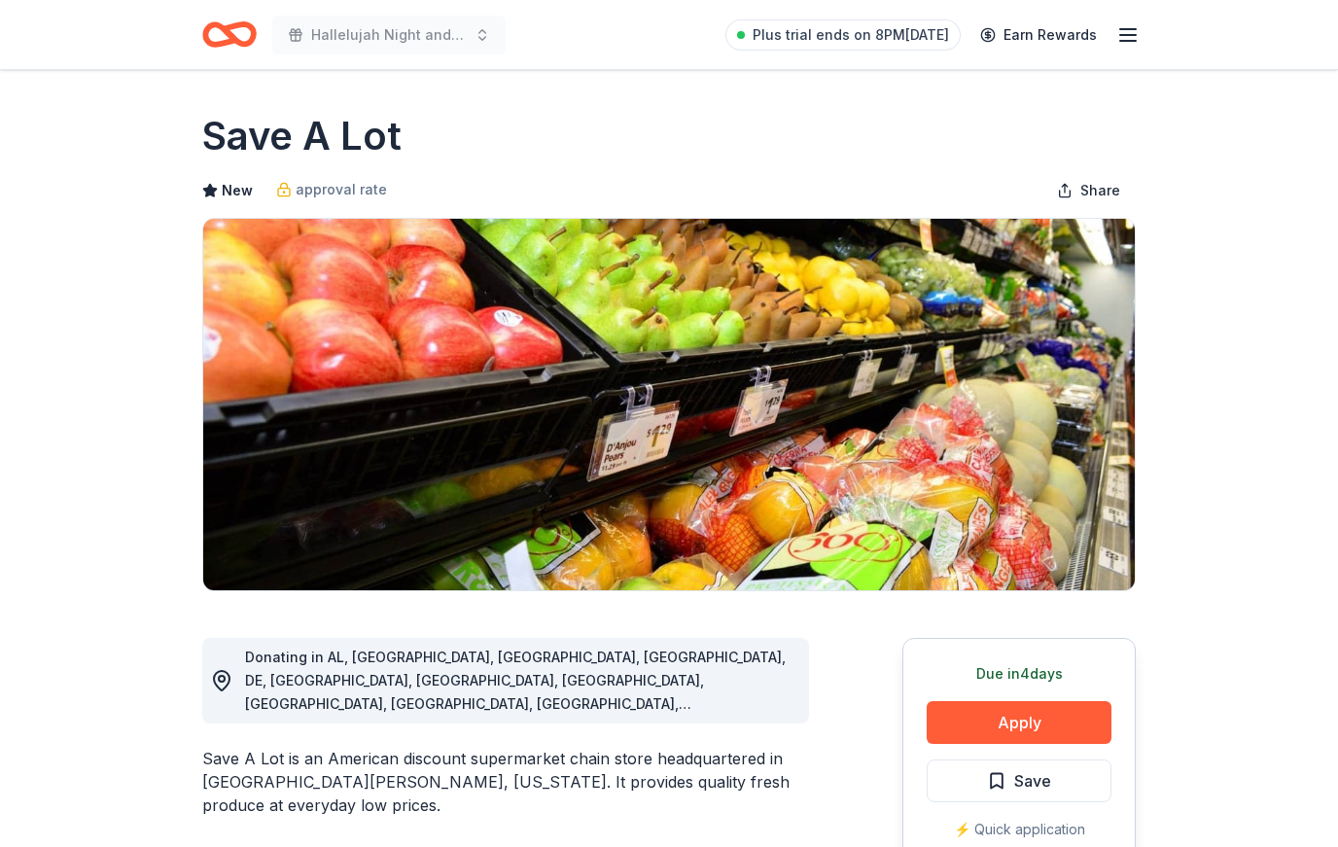
click at [1046, 731] on button "Apply" at bounding box center [1019, 722] width 185 height 43
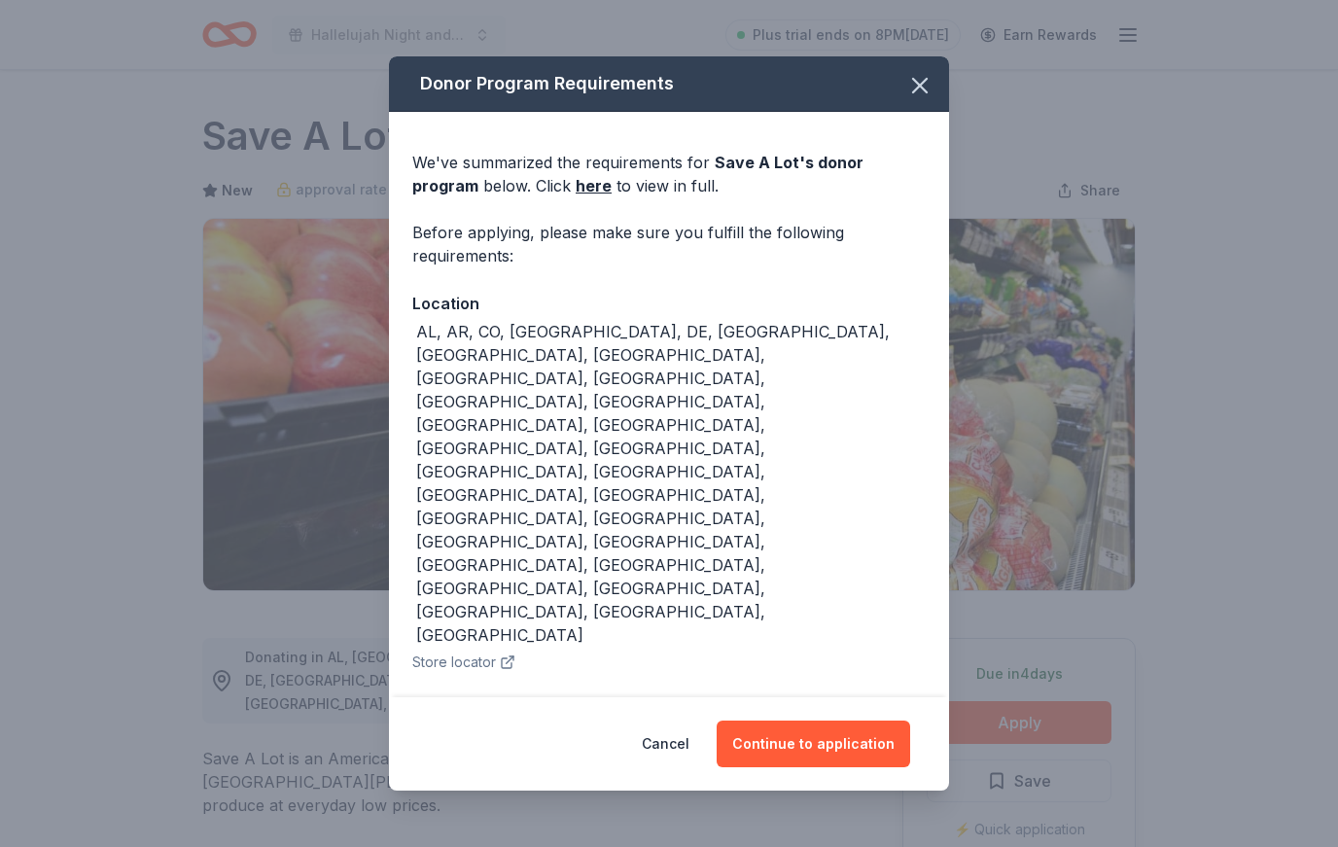
click at [849, 720] on button "Continue to application" at bounding box center [813, 743] width 193 height 47
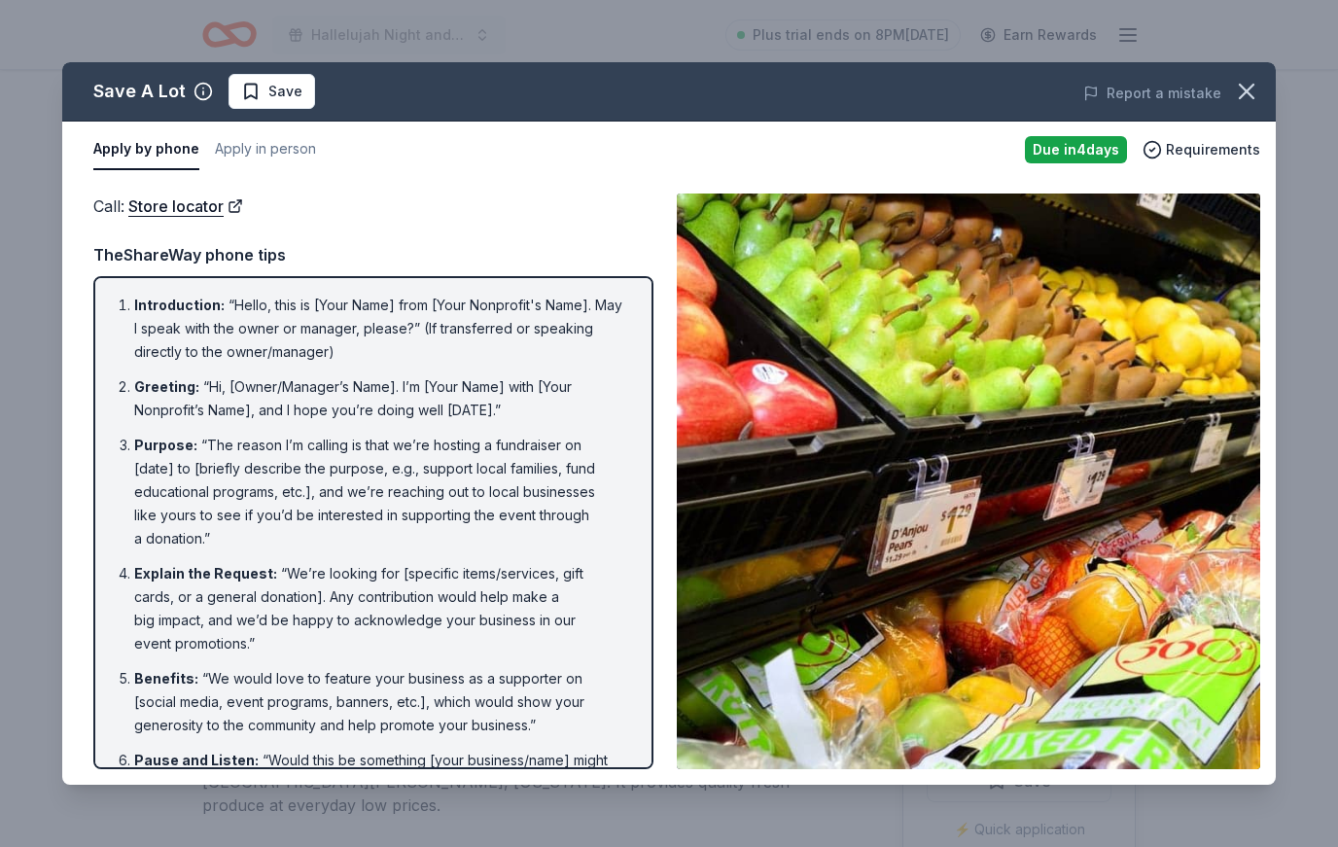
click at [273, 88] on span "Save" at bounding box center [285, 91] width 34 height 23
click at [1250, 100] on icon "button" at bounding box center [1246, 91] width 27 height 27
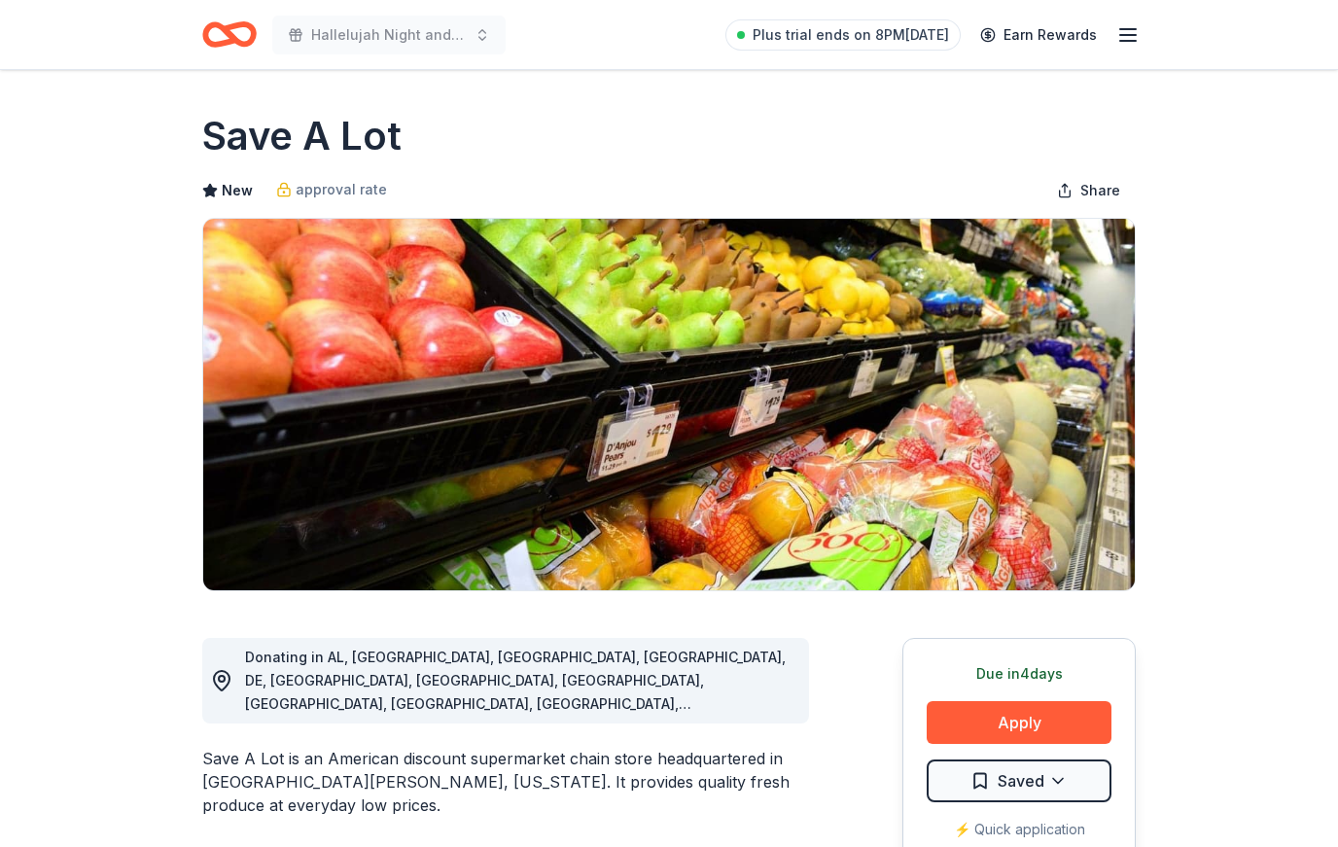
click at [1099, 194] on span "Share" at bounding box center [1100, 190] width 40 height 23
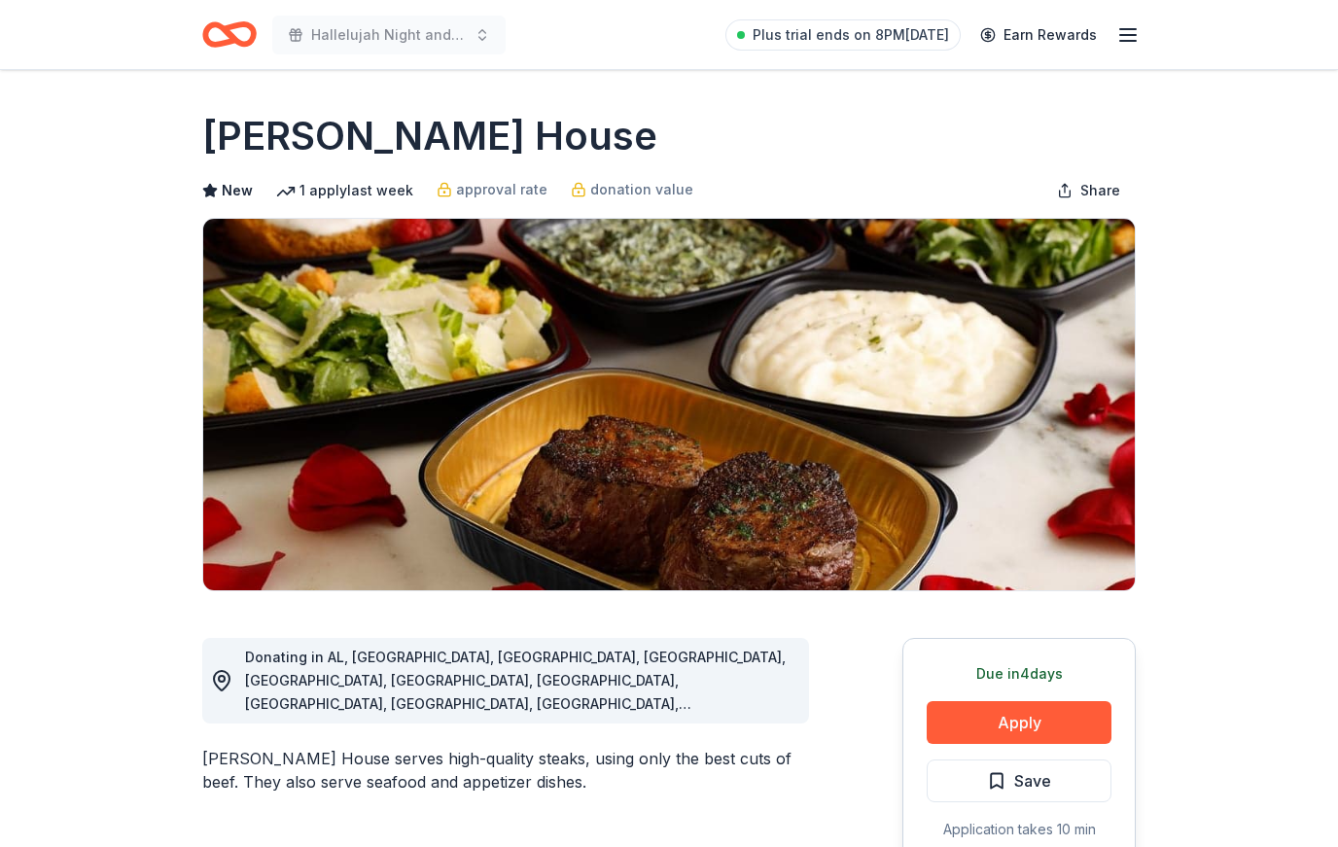
click at [1051, 717] on button "Apply" at bounding box center [1019, 722] width 185 height 43
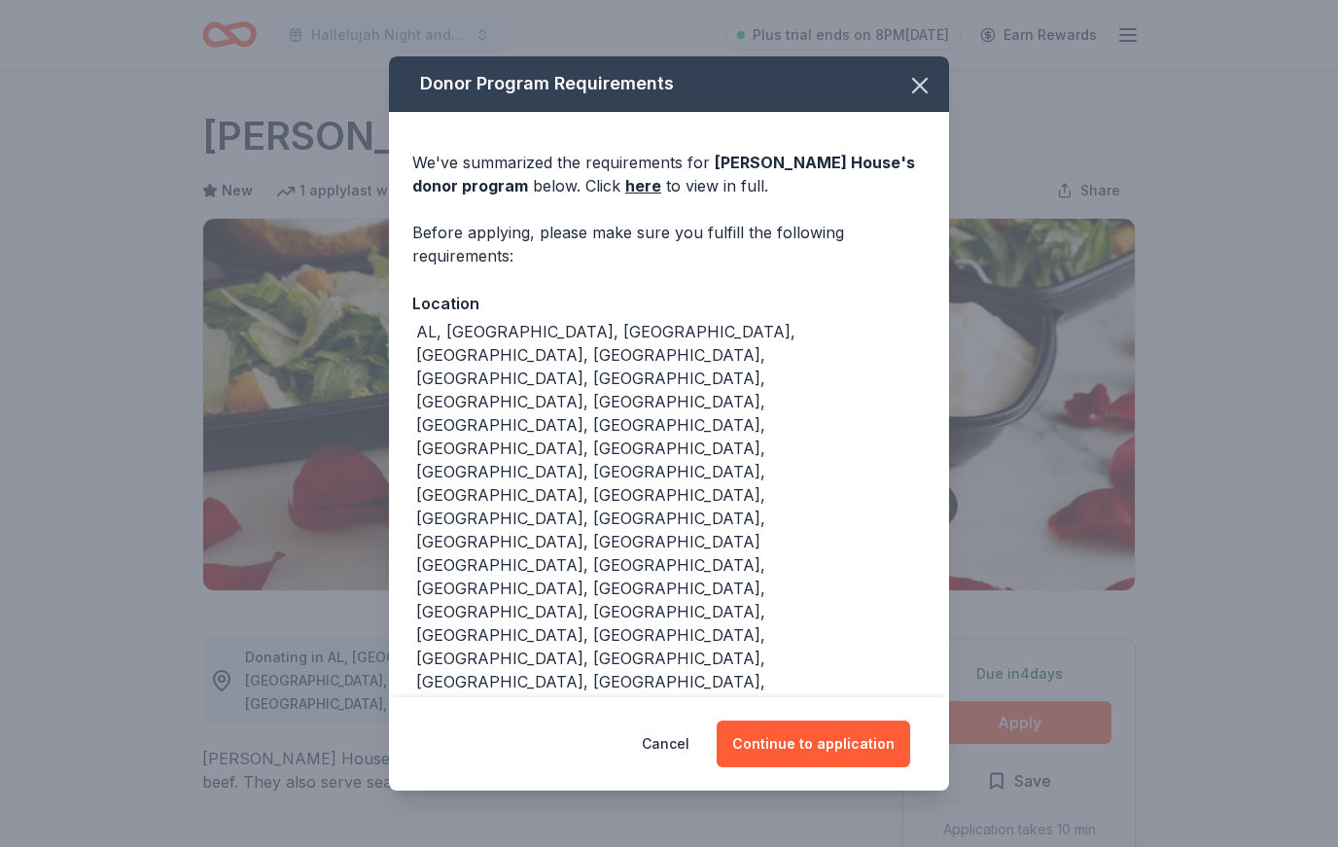
click at [865, 720] on button "Continue to application" at bounding box center [813, 743] width 193 height 47
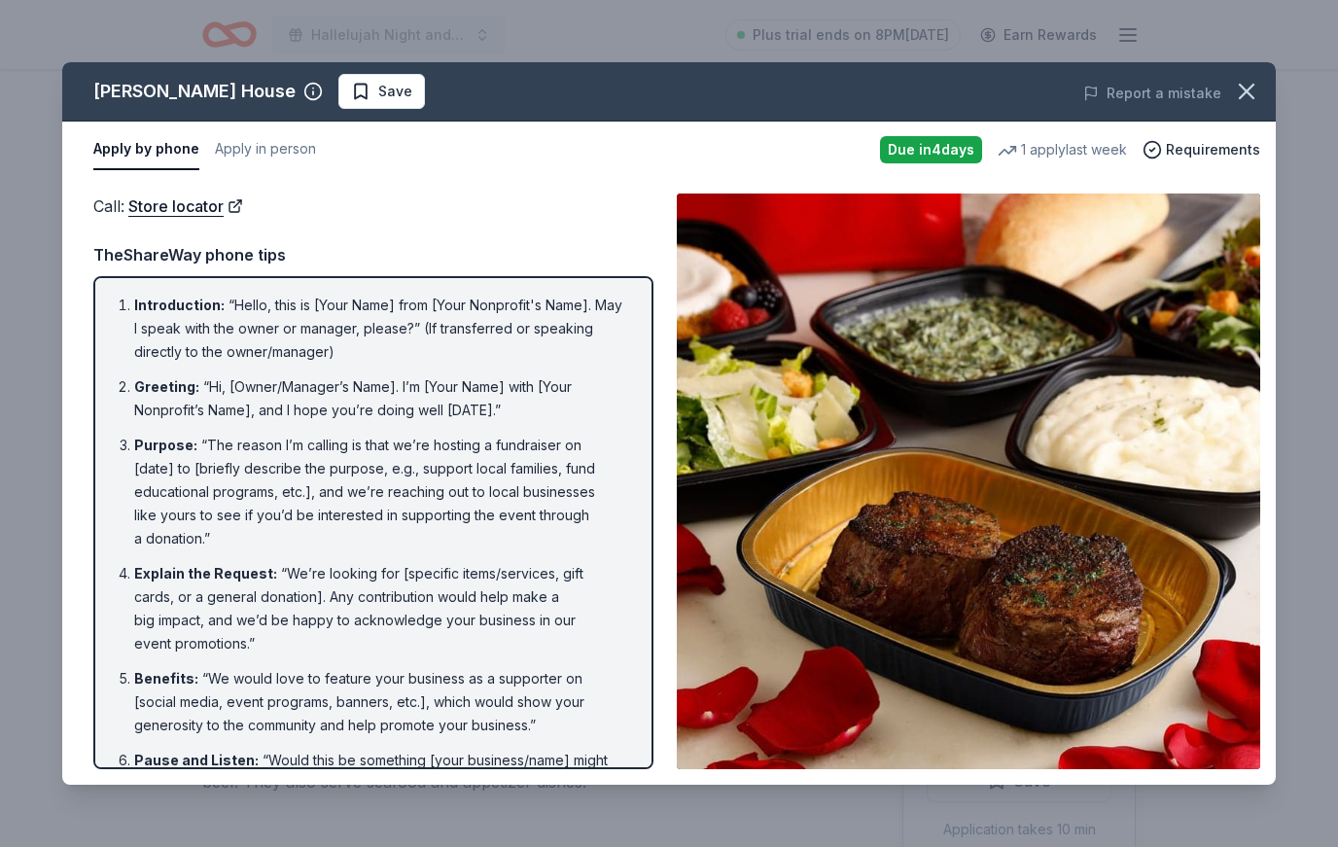
click at [1252, 98] on icon "button" at bounding box center [1247, 92] width 14 height 14
